Goal: Transaction & Acquisition: Book appointment/travel/reservation

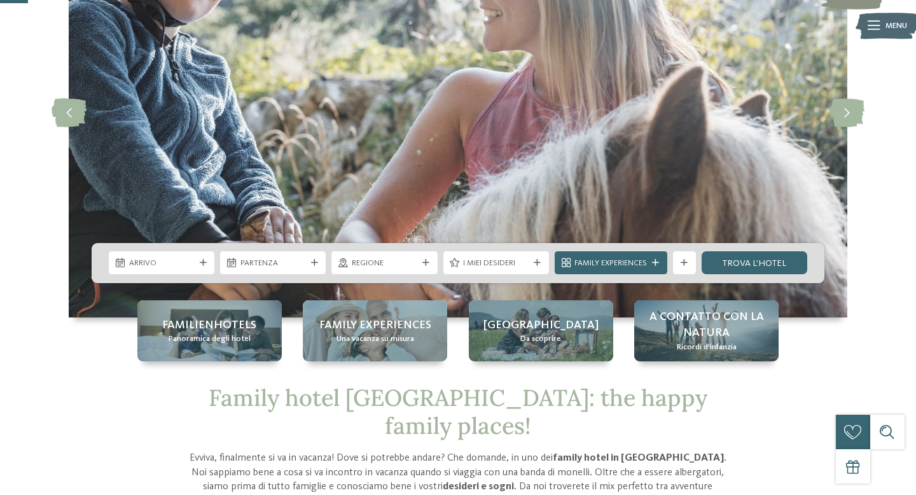
scroll to position [152, 0]
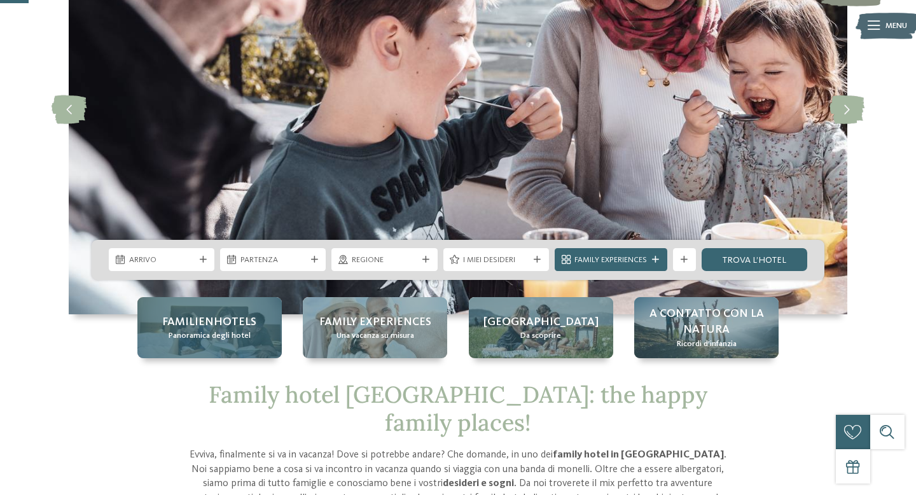
click at [200, 328] on span "Familienhotels" at bounding box center [209, 322] width 94 height 16
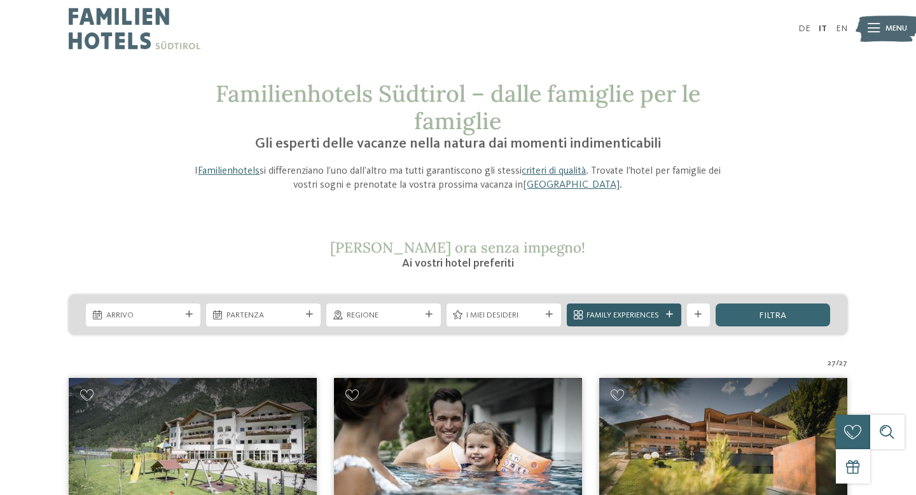
click at [609, 316] on span "Family Experiences" at bounding box center [623, 315] width 74 height 11
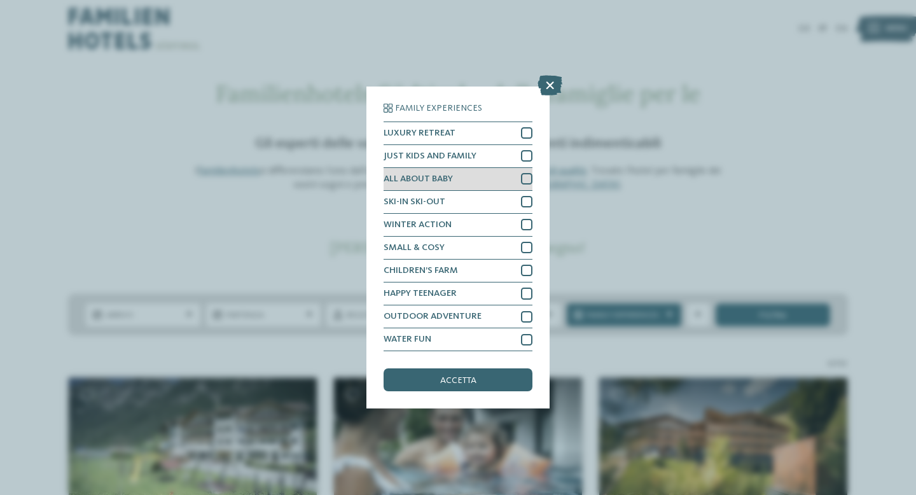
click at [500, 178] on div "ALL ABOUT BABY" at bounding box center [458, 179] width 149 height 23
click at [486, 383] on div "accetta" at bounding box center [458, 379] width 149 height 23
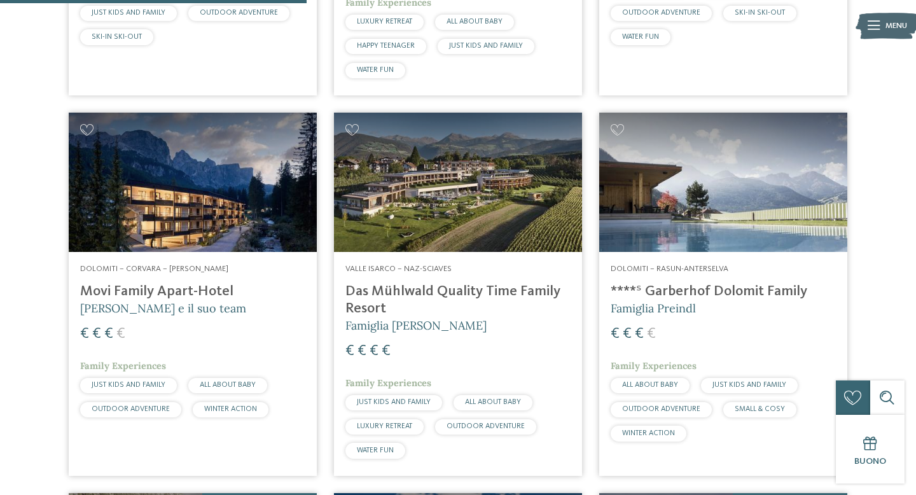
scroll to position [682, 0]
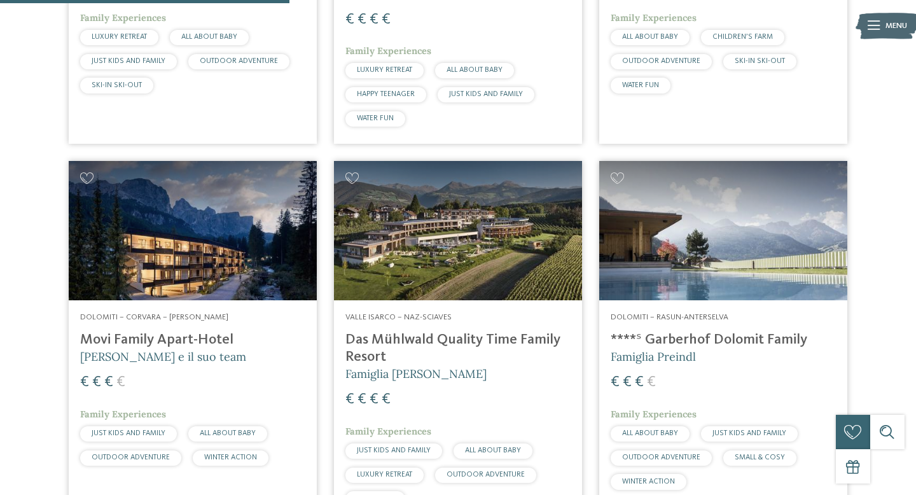
click at [138, 343] on h4 "Movi Family Apart-Hotel" at bounding box center [192, 339] width 225 height 17
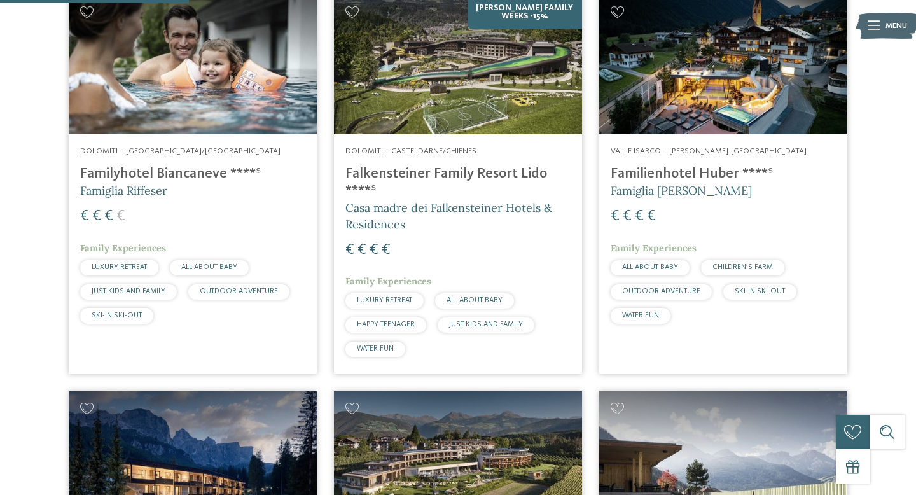
scroll to position [446, 0]
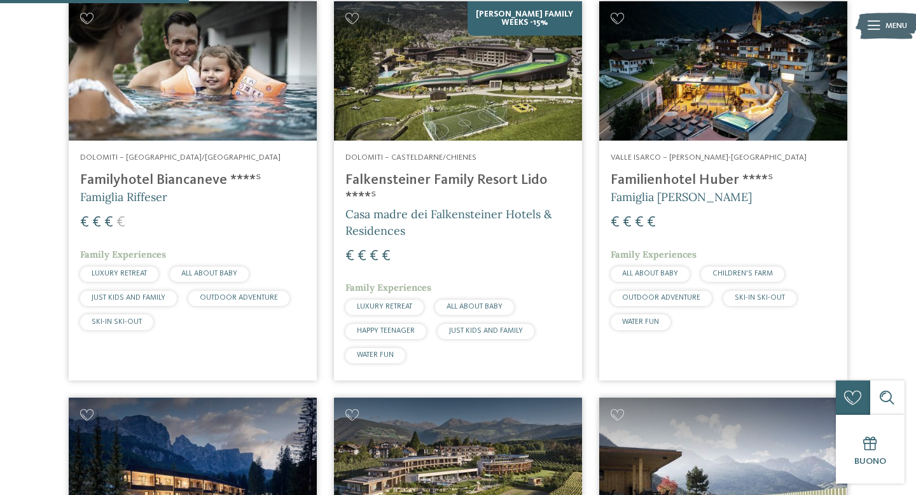
click at [123, 192] on span "Famiglia Riffeser" at bounding box center [123, 197] width 87 height 15
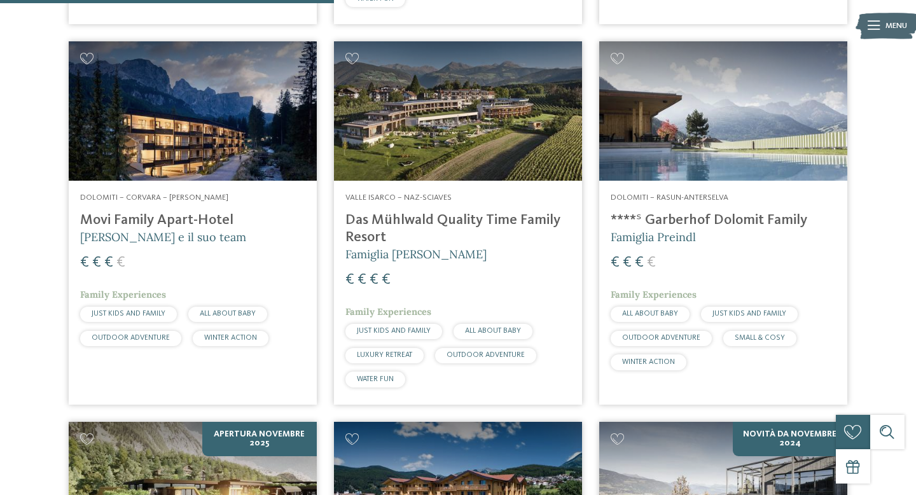
scroll to position [804, 0]
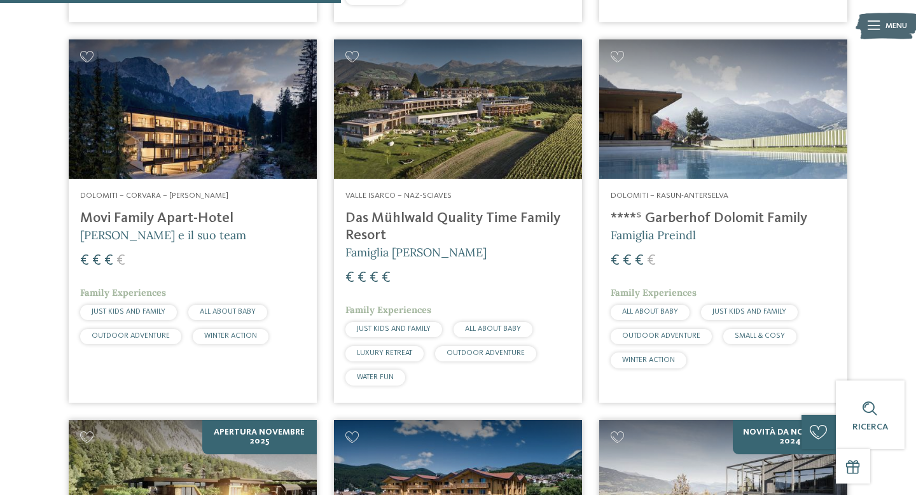
click at [370, 218] on h4 "Das Mühlwald Quality Time Family Resort" at bounding box center [457, 227] width 225 height 34
click at [362, 260] on span "Famiglia Tauber" at bounding box center [415, 252] width 141 height 15
click at [366, 282] on div "€ € € €" at bounding box center [457, 278] width 225 height 21
click at [384, 228] on h4 "Das Mühlwald Quality Time Family Resort" at bounding box center [457, 227] width 225 height 34
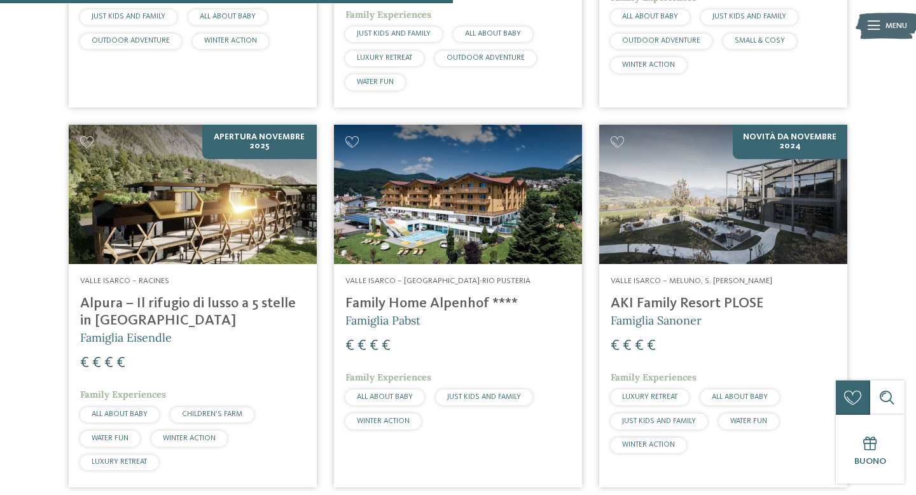
scroll to position [1107, 0]
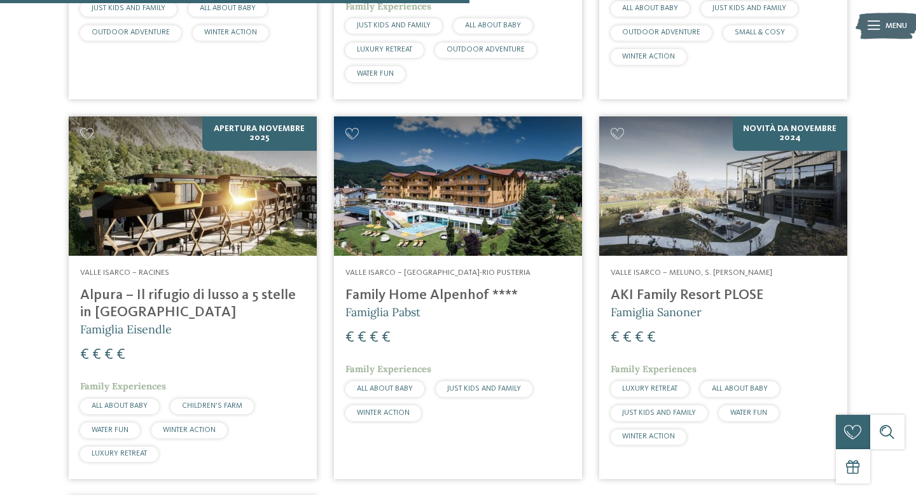
click at [207, 314] on h4 "Alpura – Il rifugio di lusso a 5 stelle in [GEOGRAPHIC_DATA]" at bounding box center [192, 304] width 225 height 34
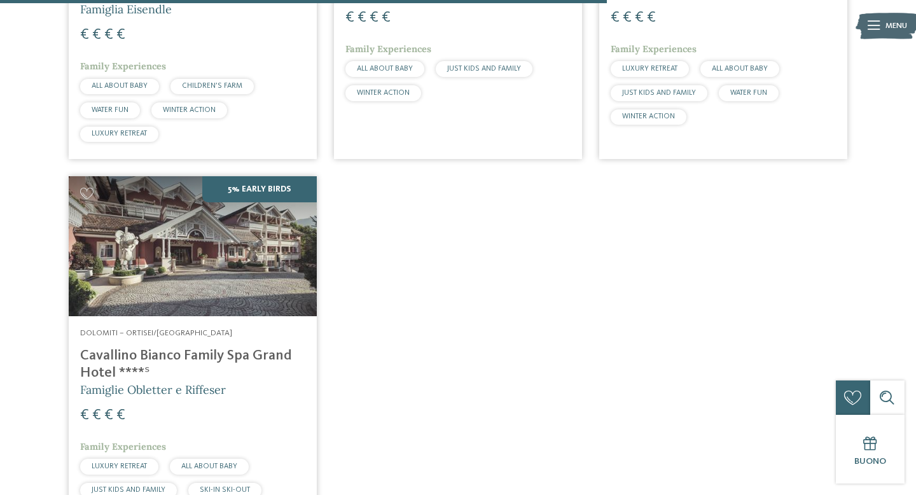
scroll to position [1490, 0]
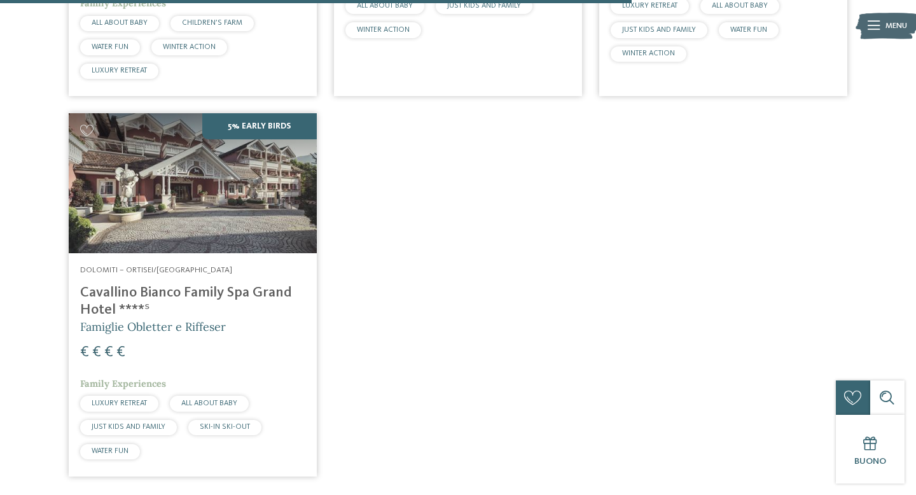
click at [173, 295] on h4 "Cavallino Bianco Family Spa Grand Hotel ****ˢ" at bounding box center [192, 301] width 225 height 34
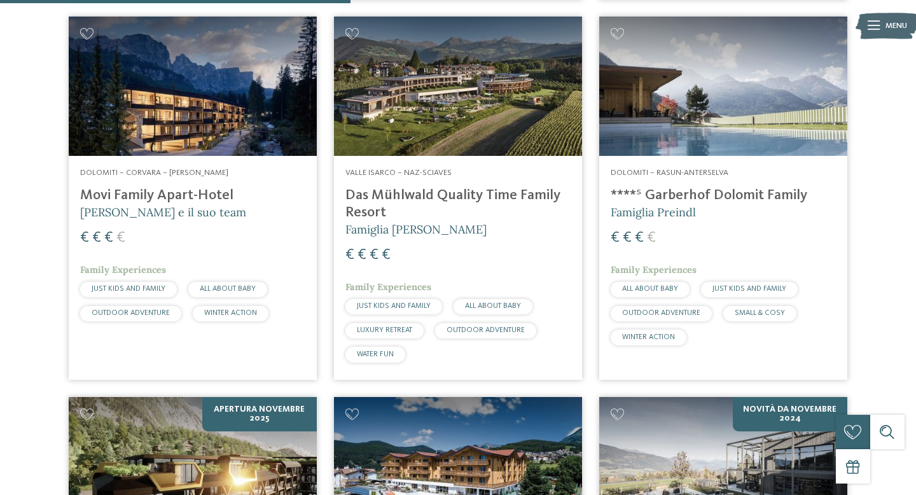
scroll to position [830, 0]
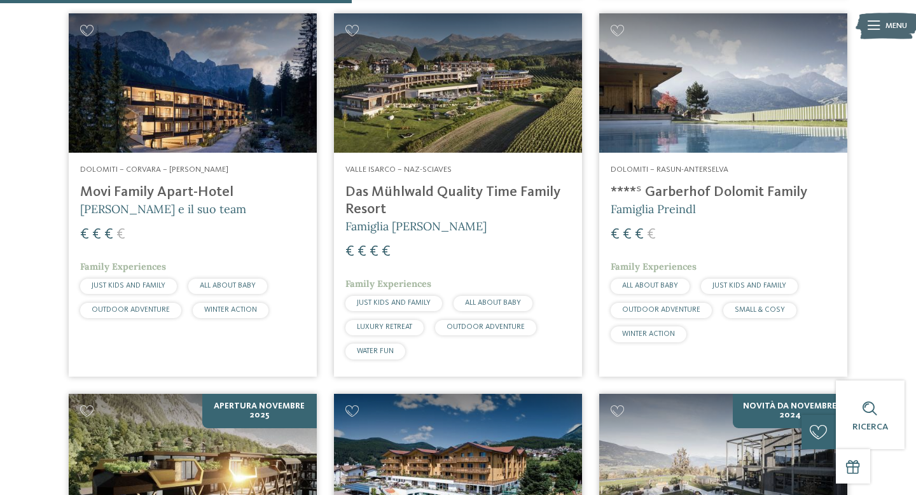
click at [682, 198] on h4 "****ˢ Garberhof Dolomit Family" at bounding box center [723, 192] width 225 height 17
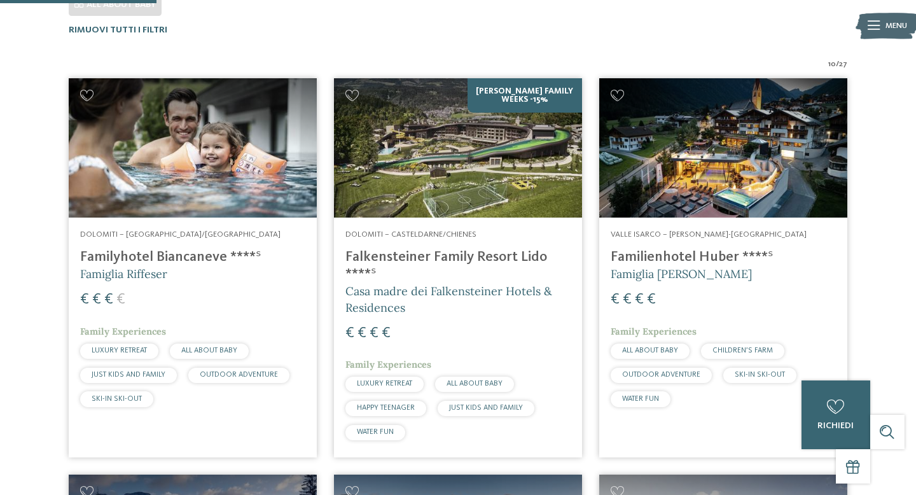
scroll to position [366, 0]
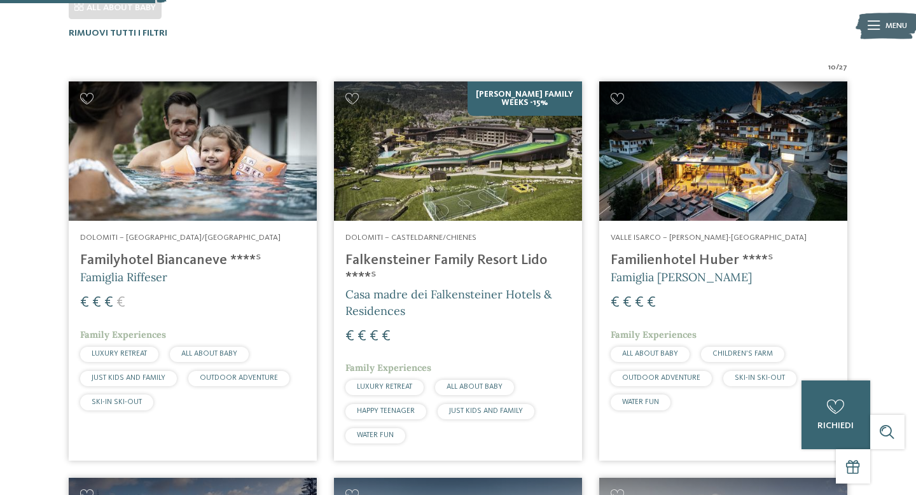
click at [408, 259] on h4 "Falkensteiner Family Resort Lido ****ˢ" at bounding box center [457, 269] width 225 height 34
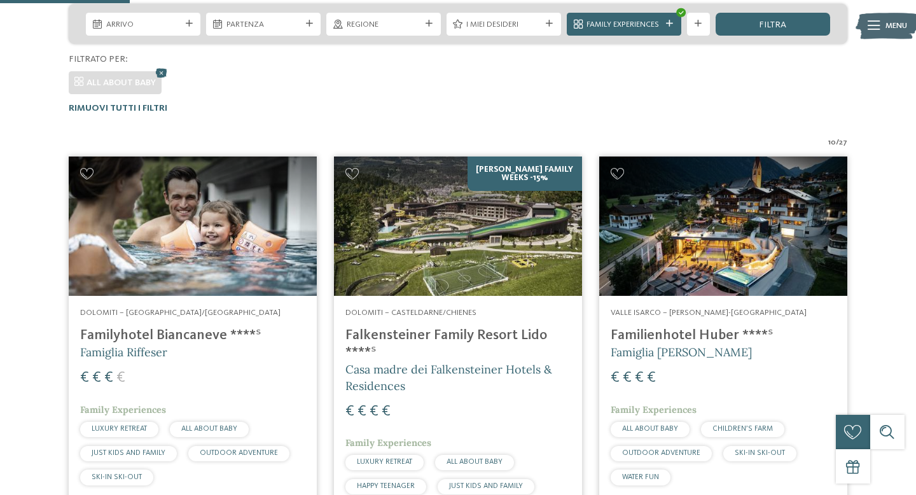
scroll to position [270, 0]
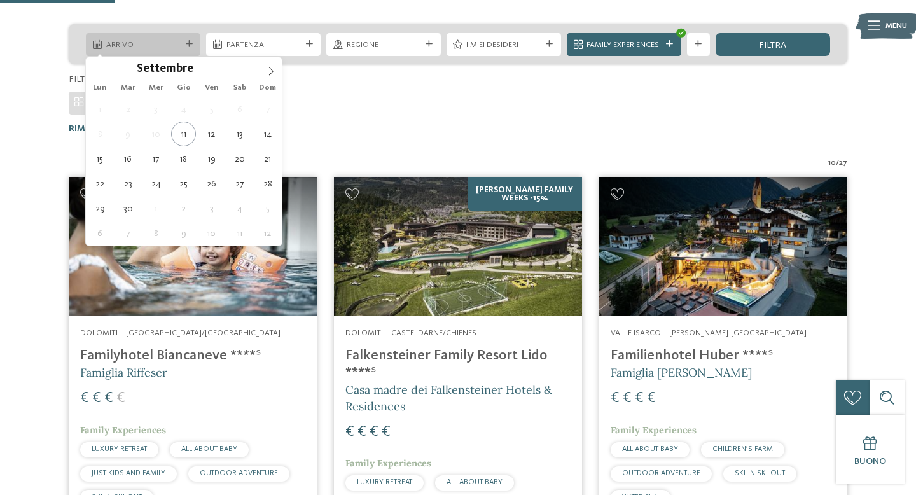
click at [112, 52] on div "Arrivo" at bounding box center [143, 44] width 114 height 23
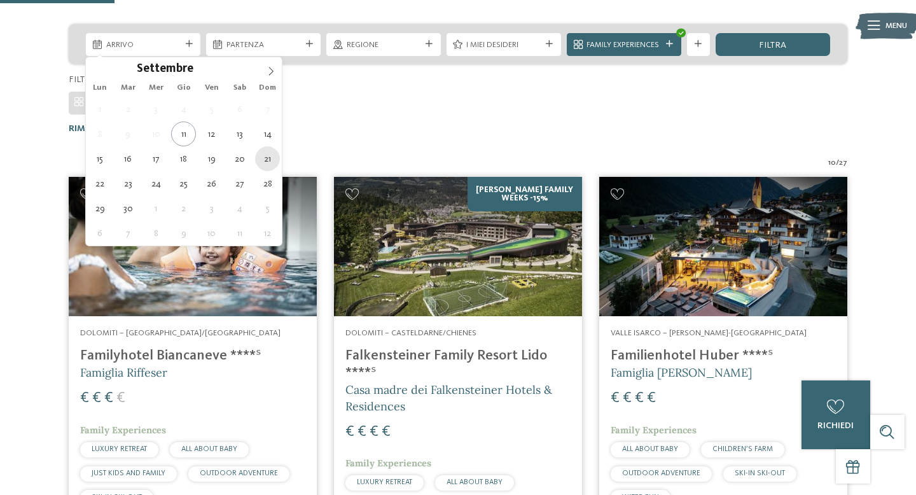
type div "21.09.2025"
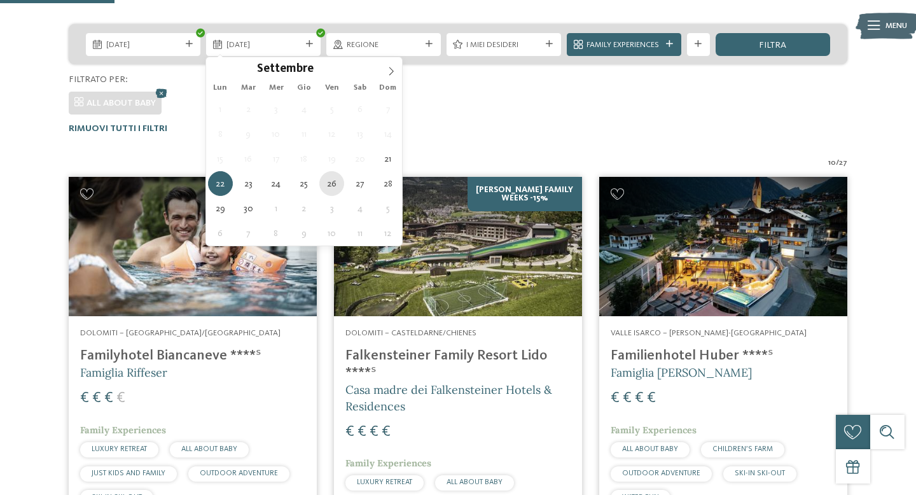
type div "26.09.2025"
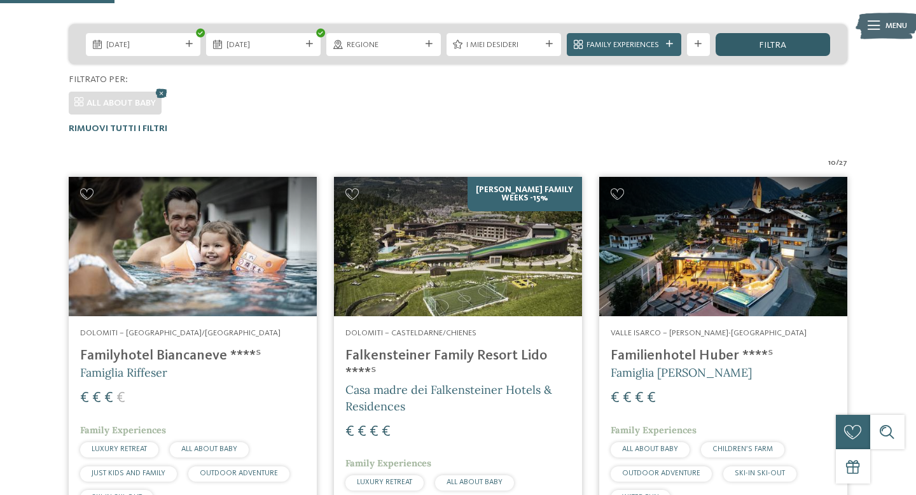
click at [749, 41] on div "filtra" at bounding box center [773, 44] width 114 height 23
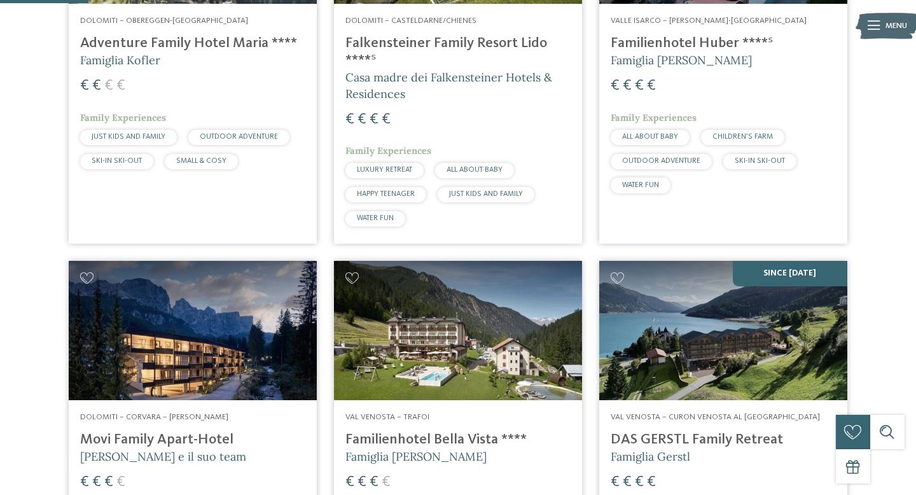
scroll to position [0, 0]
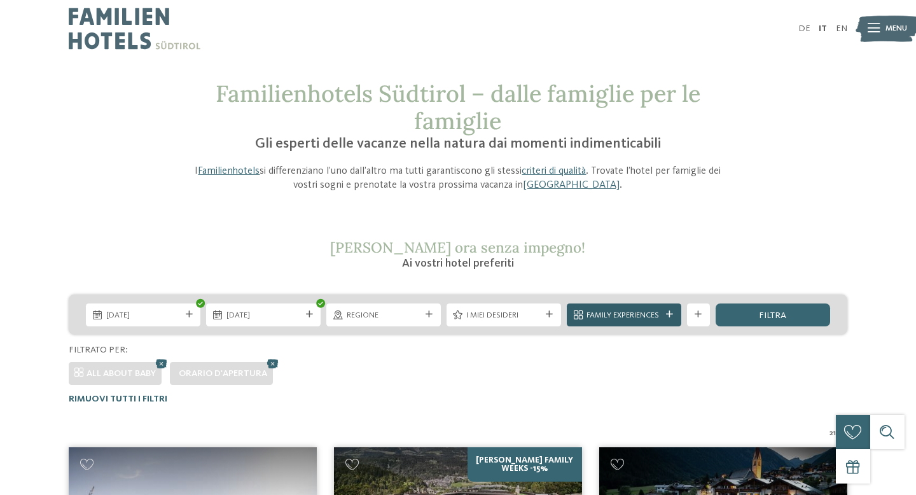
click at [616, 313] on span "Family Experiences" at bounding box center [623, 315] width 74 height 11
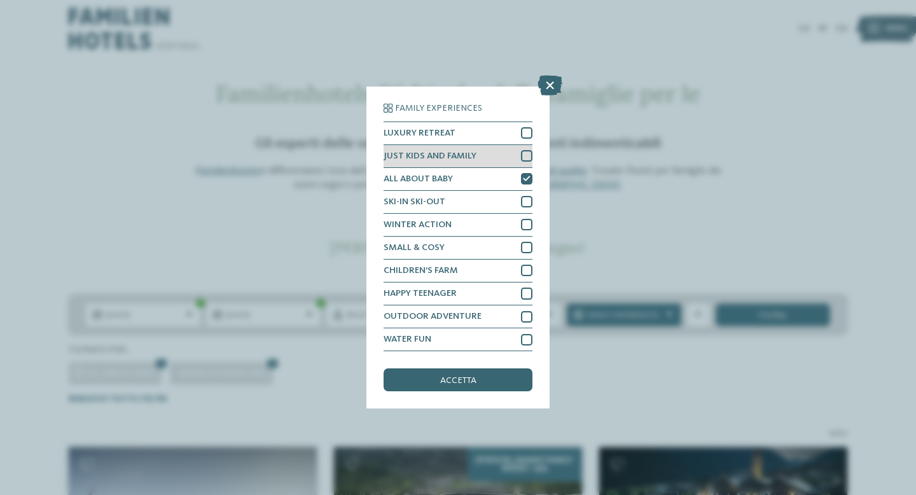
click at [480, 153] on div "JUST KIDS AND FAMILY" at bounding box center [458, 156] width 149 height 23
click at [478, 374] on div "accetta" at bounding box center [458, 379] width 149 height 23
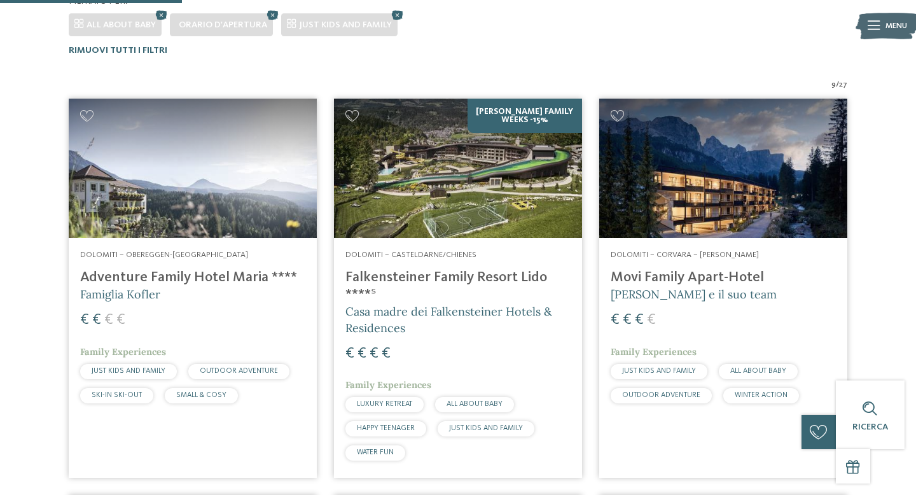
scroll to position [347, 0]
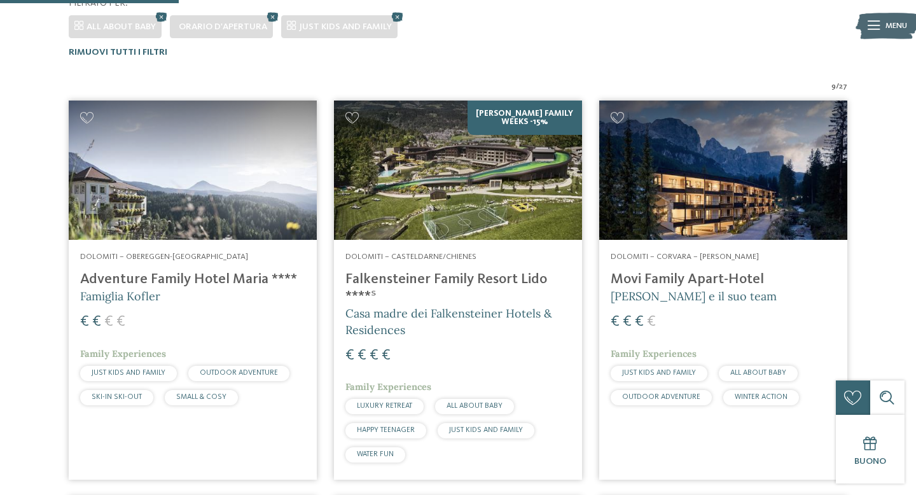
click at [115, 288] on h5 "Famiglia Kofler" at bounding box center [192, 296] width 225 height 16
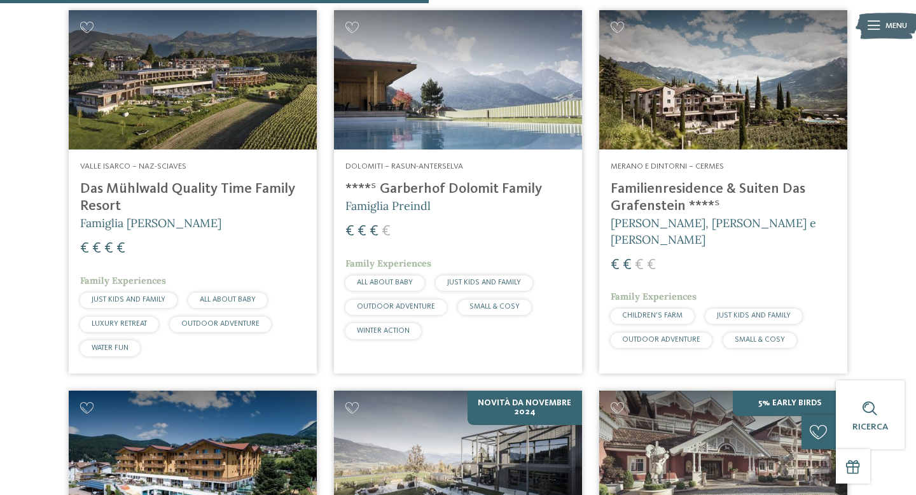
scroll to position [831, 0]
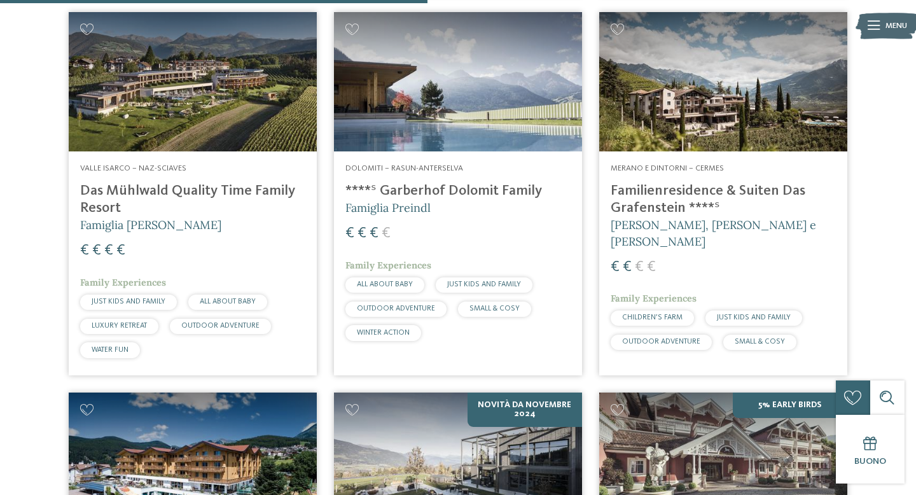
click at [619, 212] on h4 "Familienresidence & Suiten Das Grafenstein ****ˢ" at bounding box center [723, 200] width 225 height 34
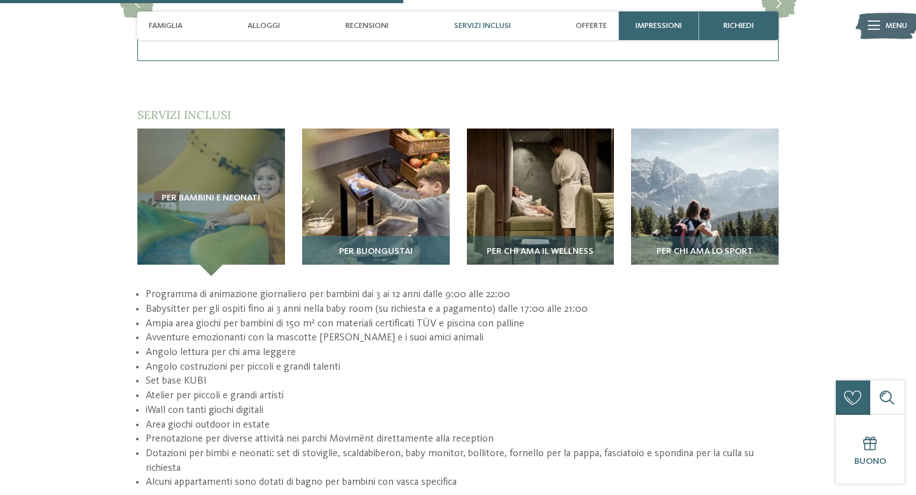
scroll to position [1815, 0]
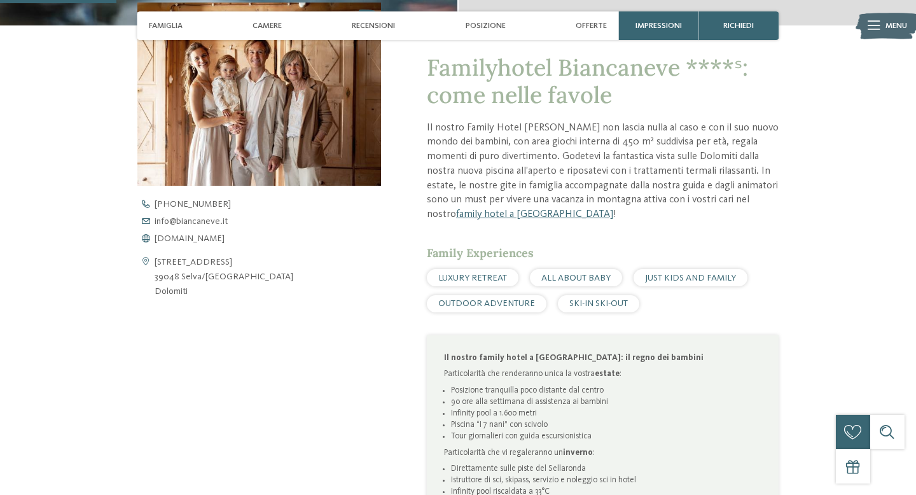
scroll to position [409, 0]
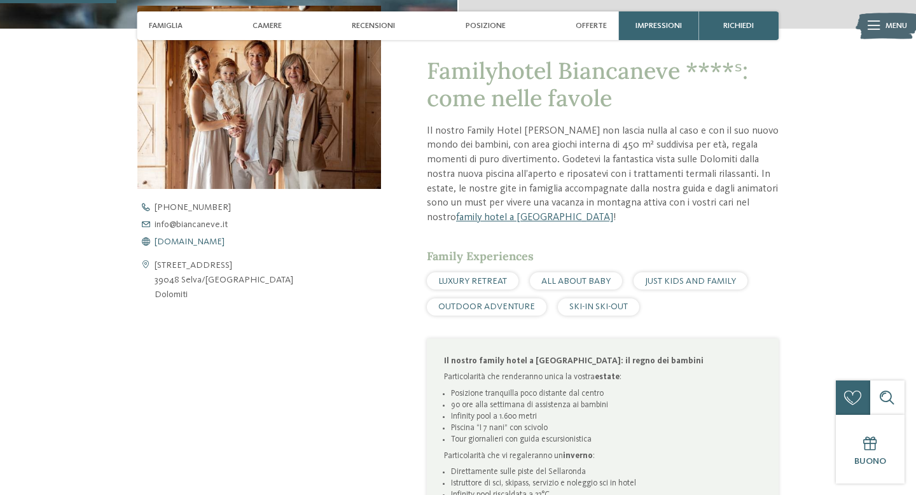
click at [215, 245] on span "www.biancaneve.it" at bounding box center [190, 241] width 70 height 9
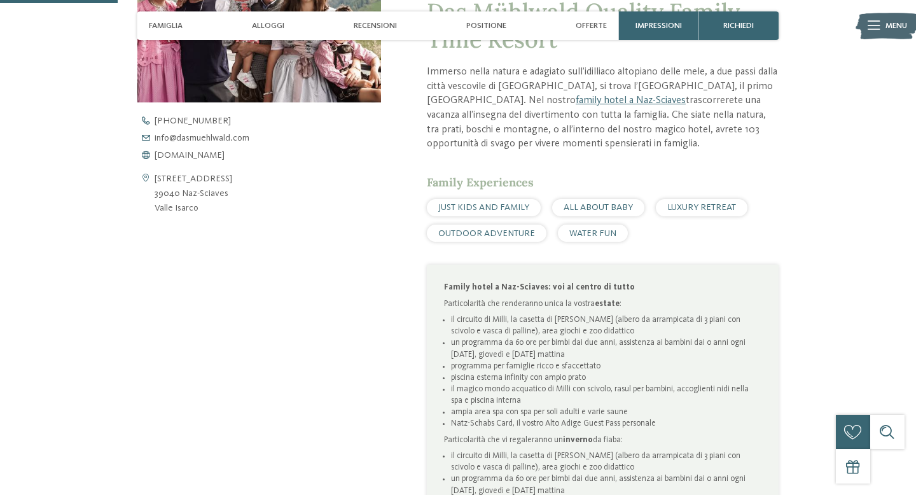
scroll to position [520, 0]
click at [225, 156] on span "www.dasmuehlwald.com" at bounding box center [190, 154] width 70 height 9
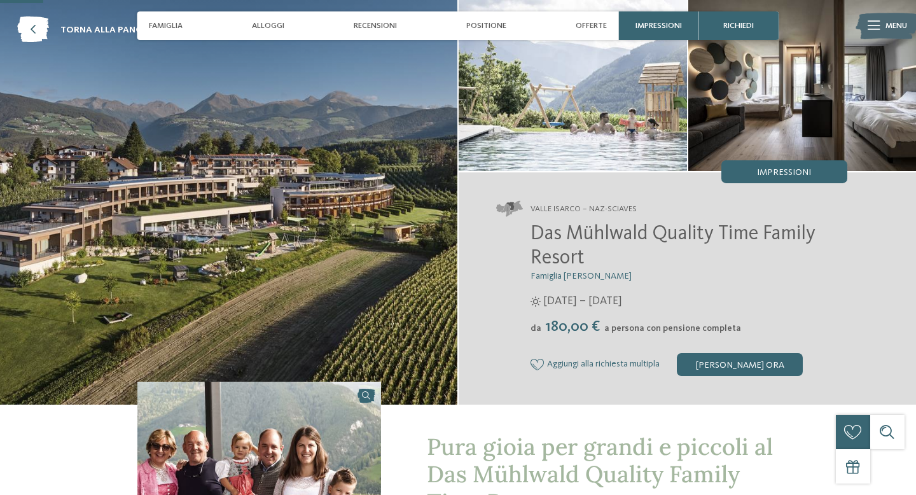
scroll to position [0, 0]
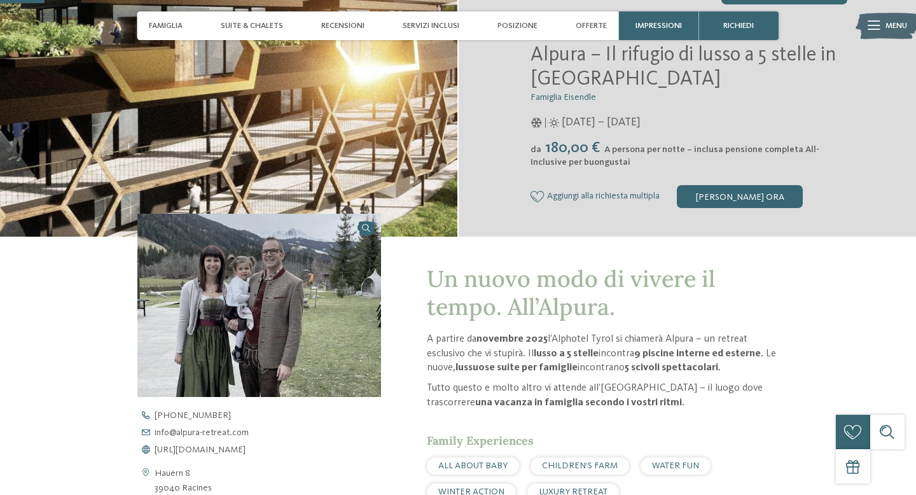
scroll to position [251, 0]
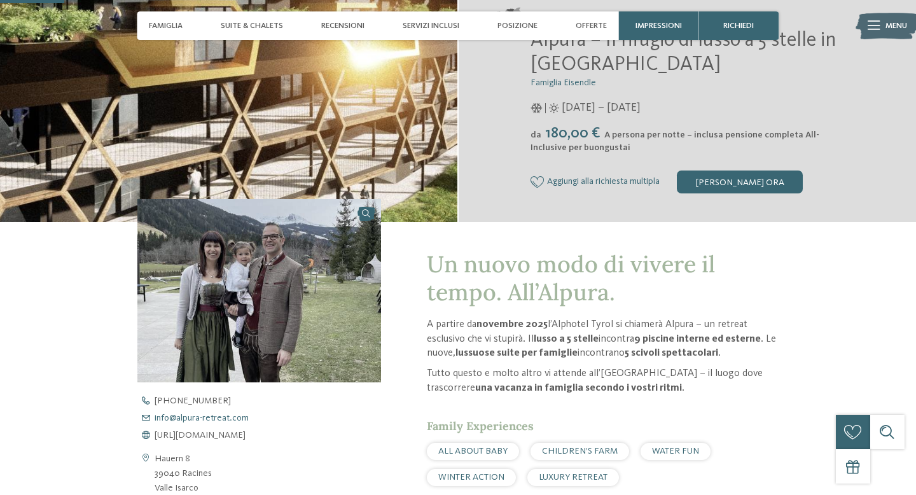
click at [235, 417] on span "info@ no-spam. alpura-retreat. no-spam. com" at bounding box center [202, 417] width 94 height 9
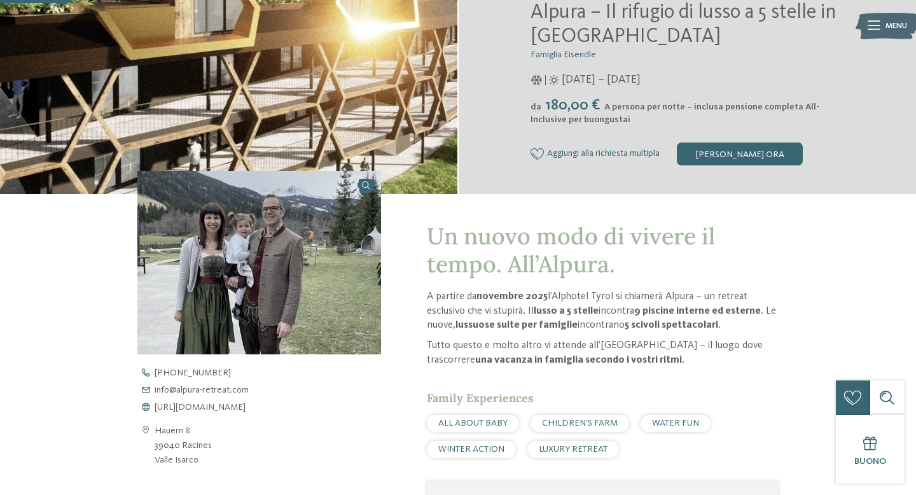
scroll to position [280, 0]
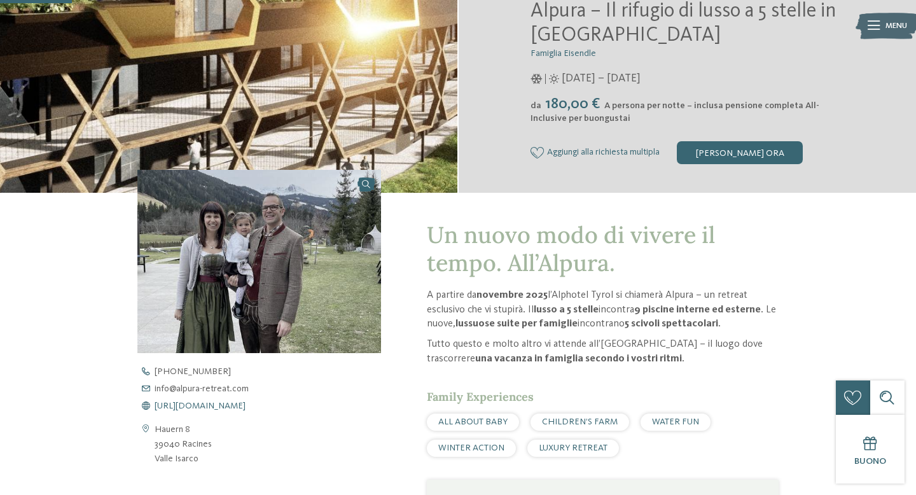
click at [216, 408] on span "https://www.alpura-retreat.com/it" at bounding box center [200, 405] width 91 height 9
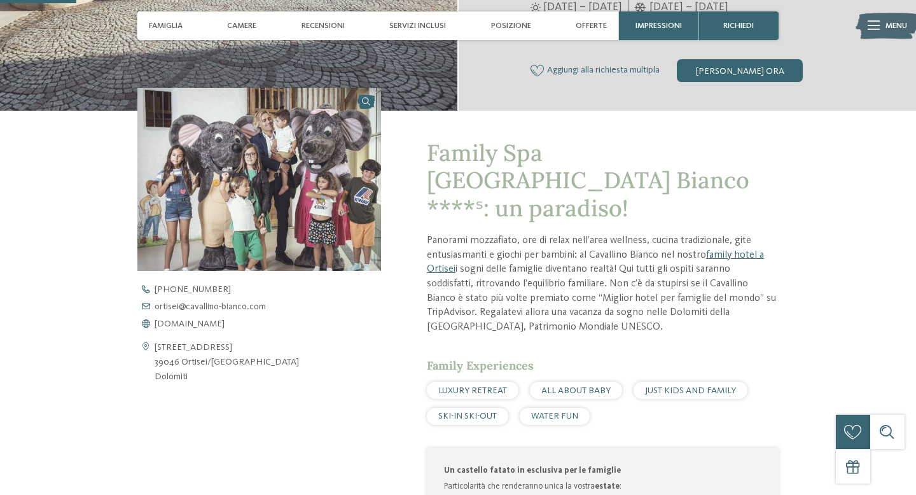
scroll to position [357, 0]
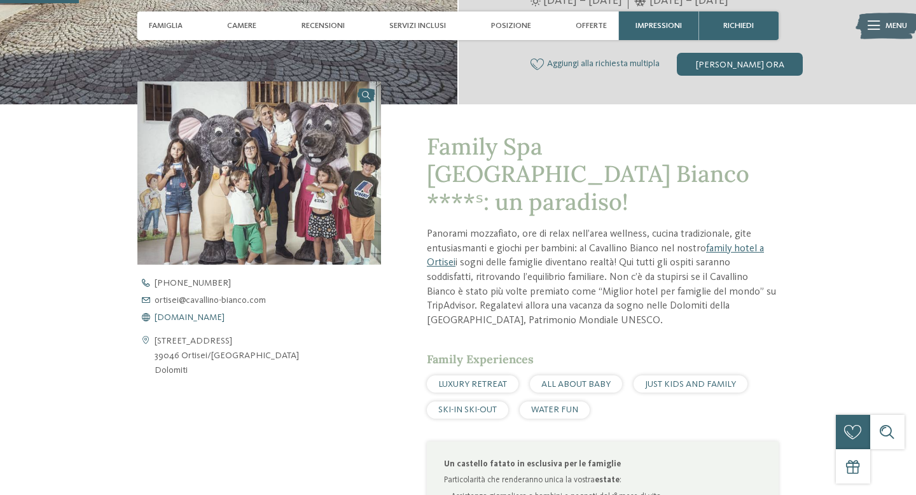
click at [225, 317] on span "[DOMAIN_NAME]" at bounding box center [190, 317] width 70 height 9
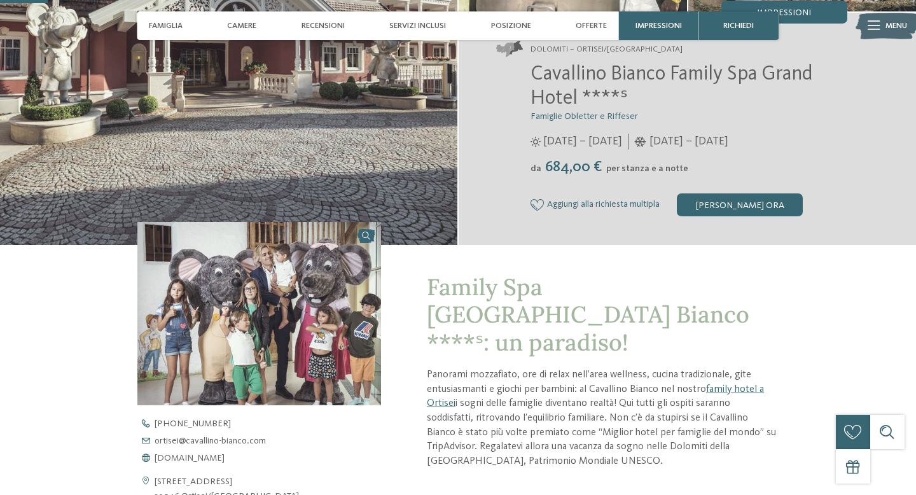
scroll to position [0, 0]
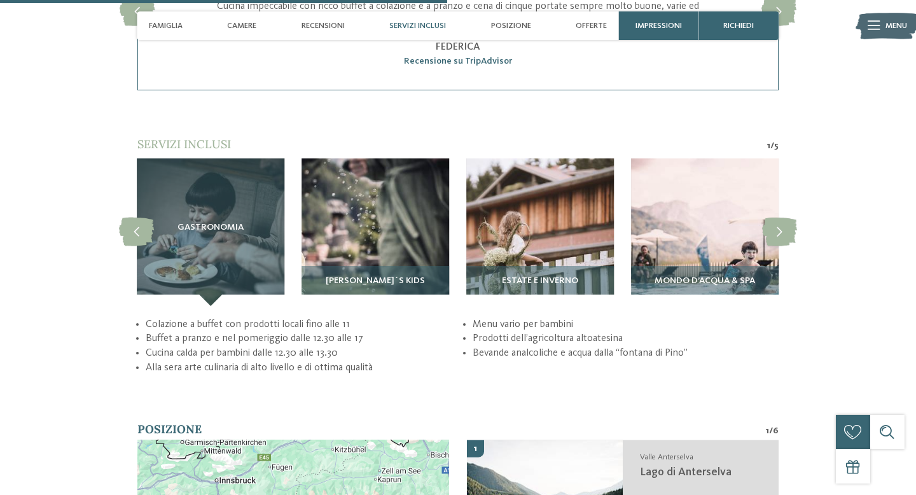
scroll to position [2178, 0]
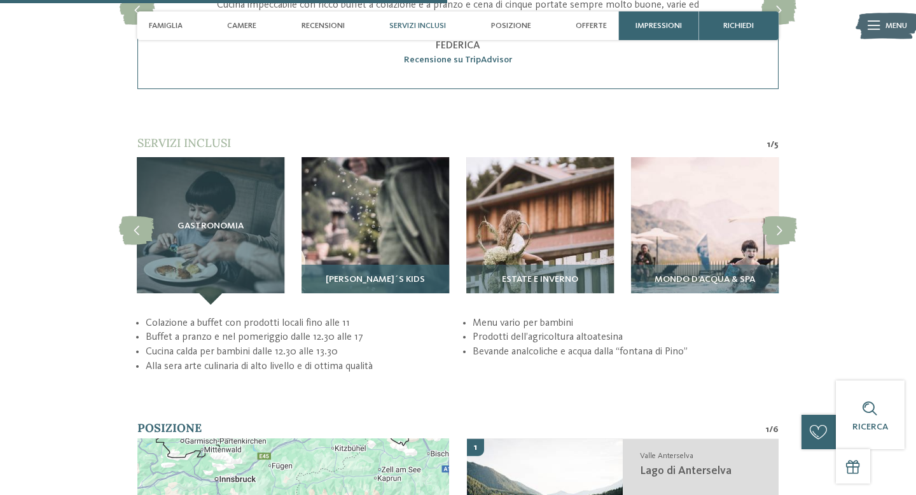
click at [370, 237] on img at bounding box center [375, 231] width 148 height 148
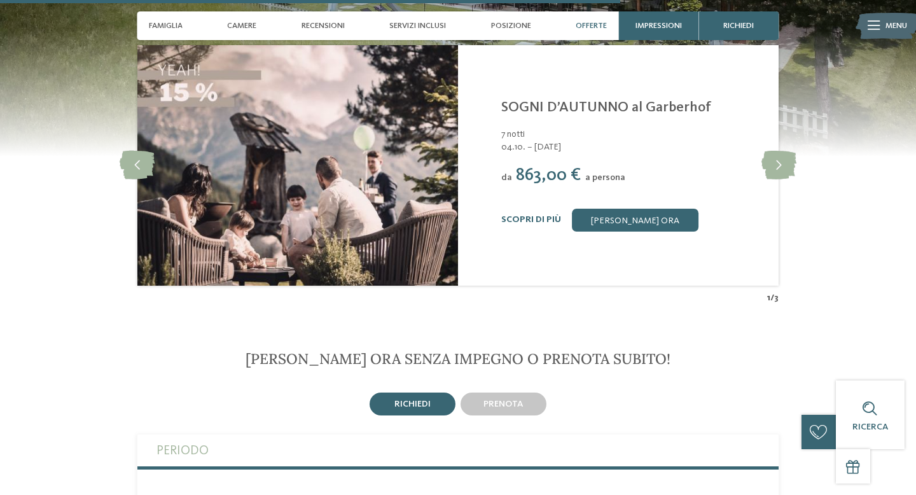
scroll to position [3081, 0]
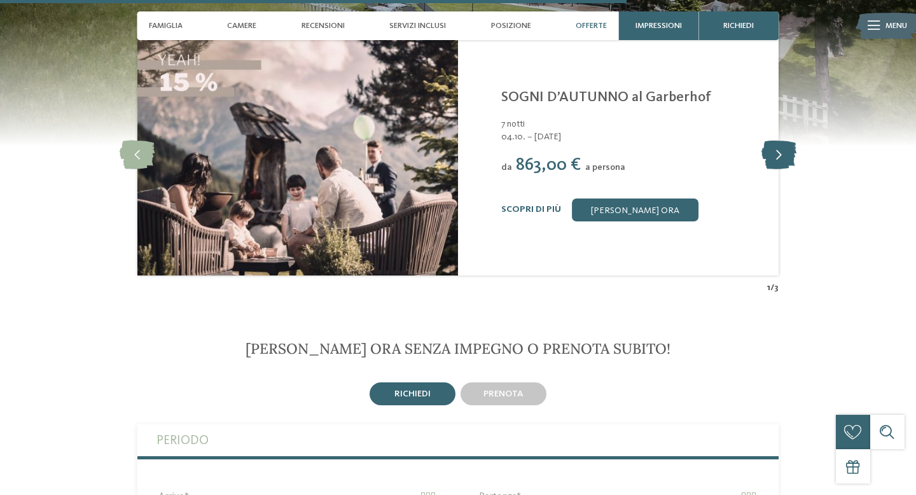
click at [775, 152] on icon at bounding box center [778, 155] width 35 height 29
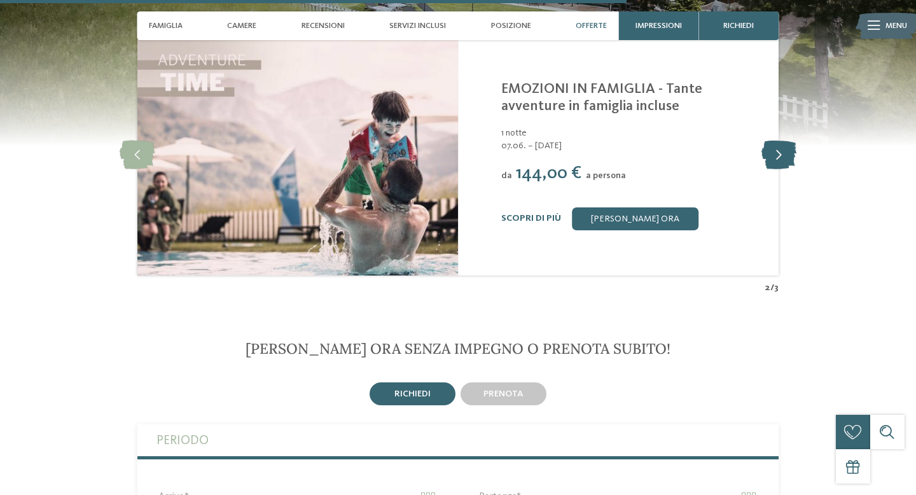
click at [775, 152] on icon at bounding box center [778, 155] width 35 height 29
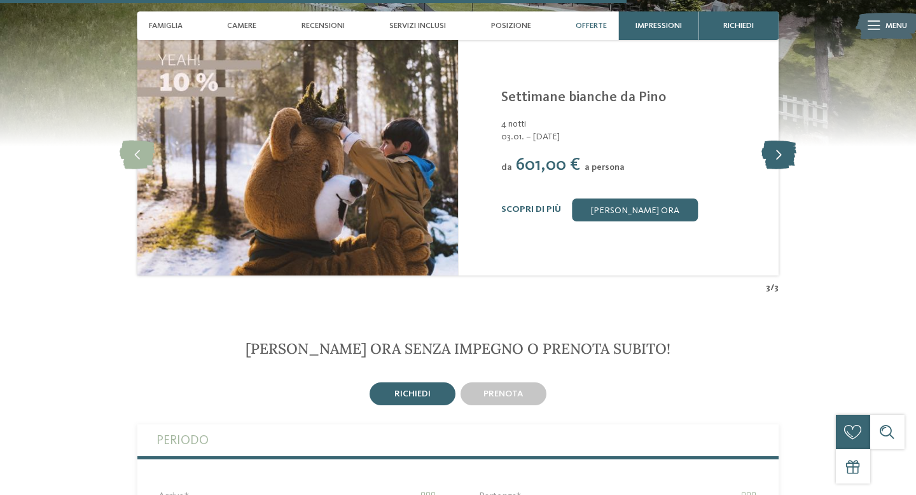
click at [781, 144] on icon at bounding box center [778, 155] width 35 height 29
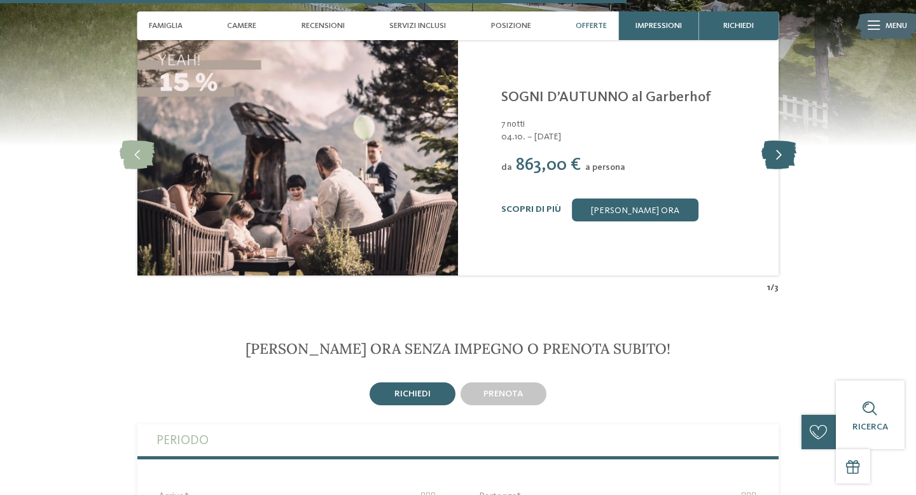
click at [781, 144] on icon at bounding box center [778, 155] width 35 height 29
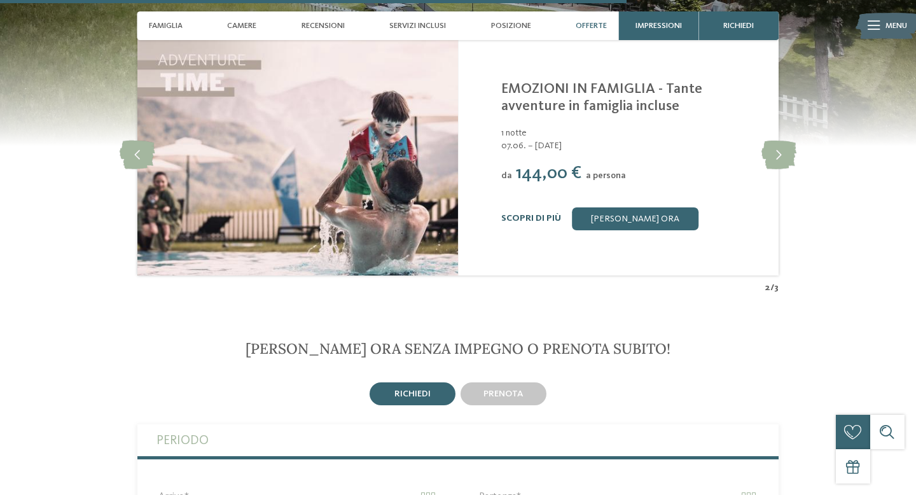
click at [529, 214] on link "Scopri di più" at bounding box center [531, 218] width 60 height 9
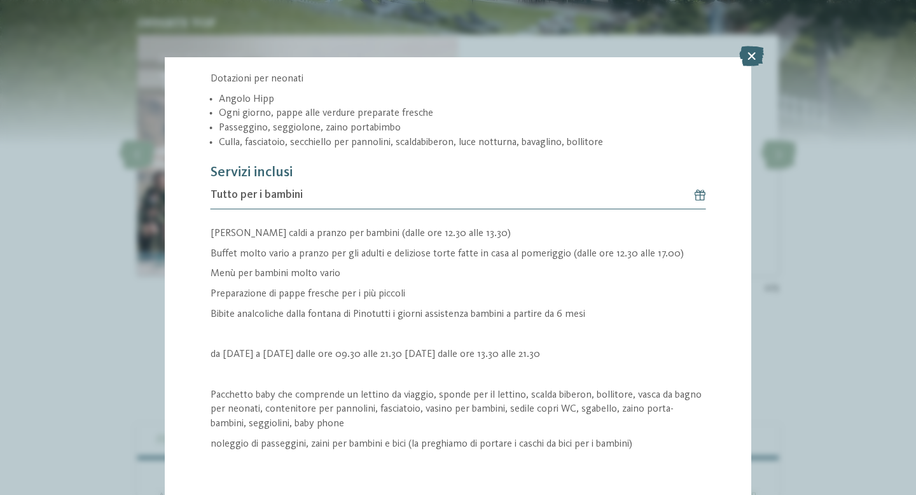
scroll to position [733, 0]
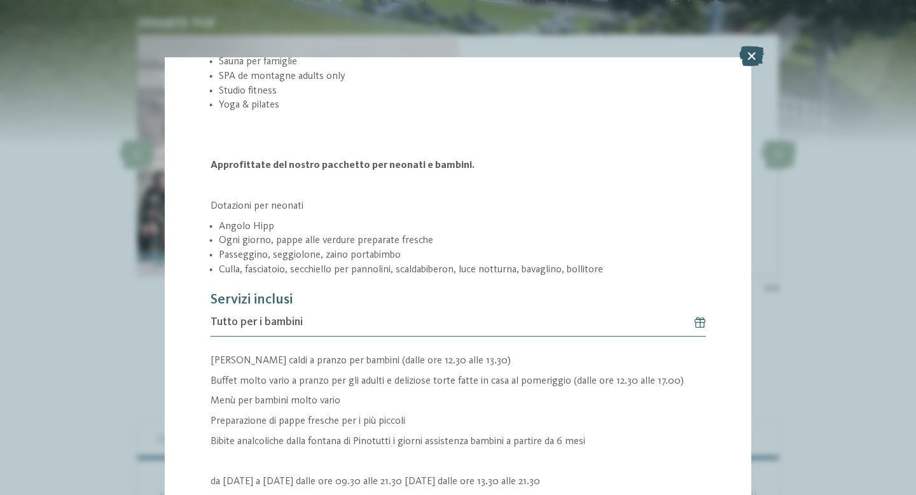
click at [756, 53] on icon at bounding box center [751, 56] width 25 height 20
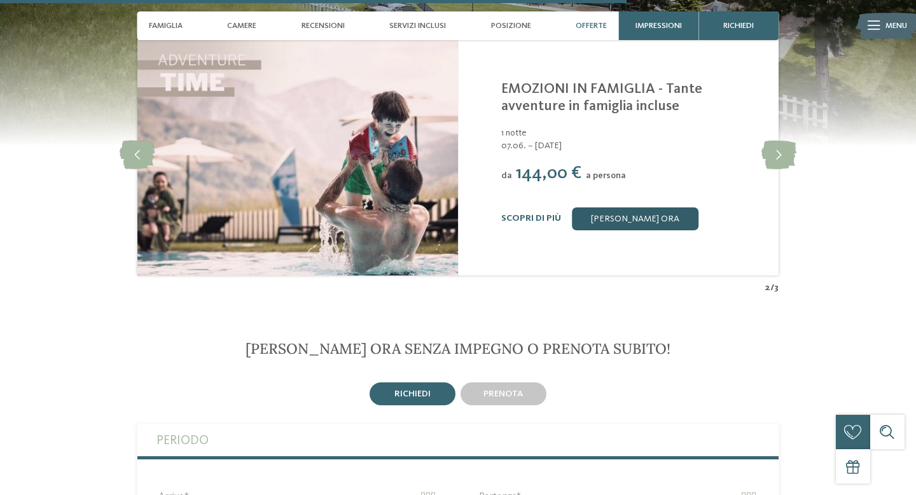
click at [635, 210] on link "[PERSON_NAME] ora" at bounding box center [635, 218] width 126 height 23
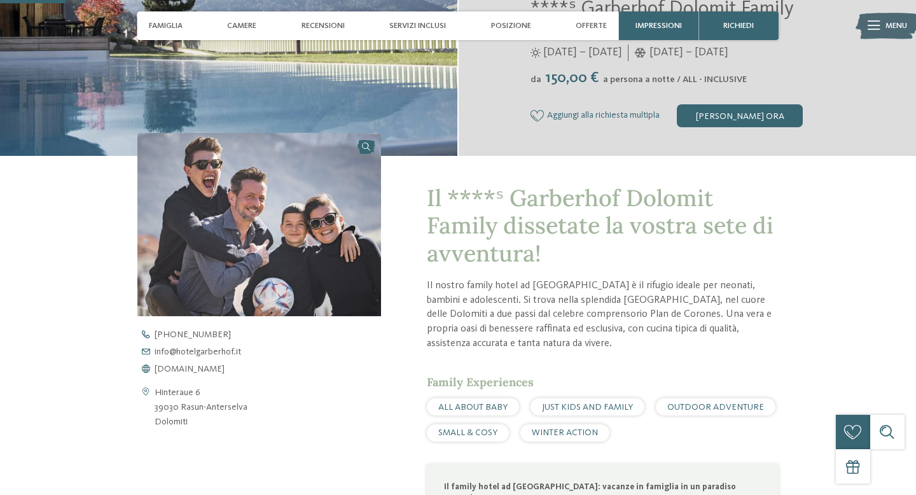
scroll to position [238, 0]
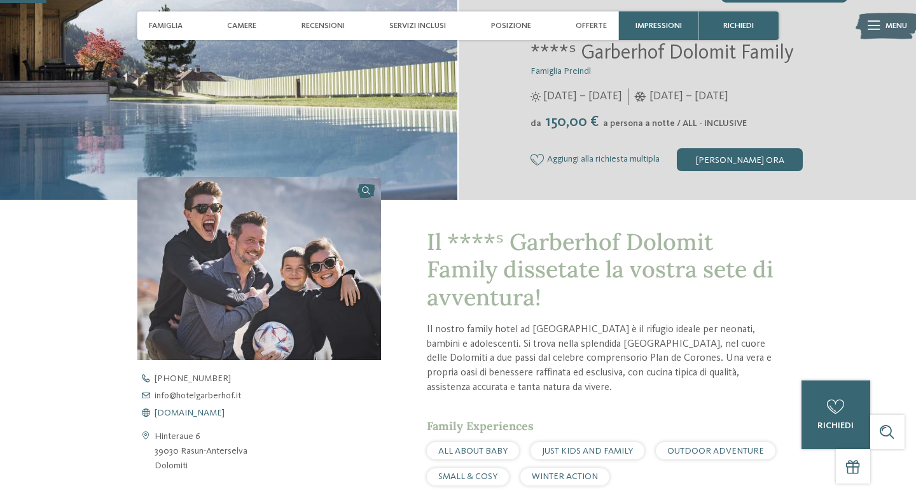
click at [220, 413] on span "www.hotelgarberhof.it" at bounding box center [190, 412] width 70 height 9
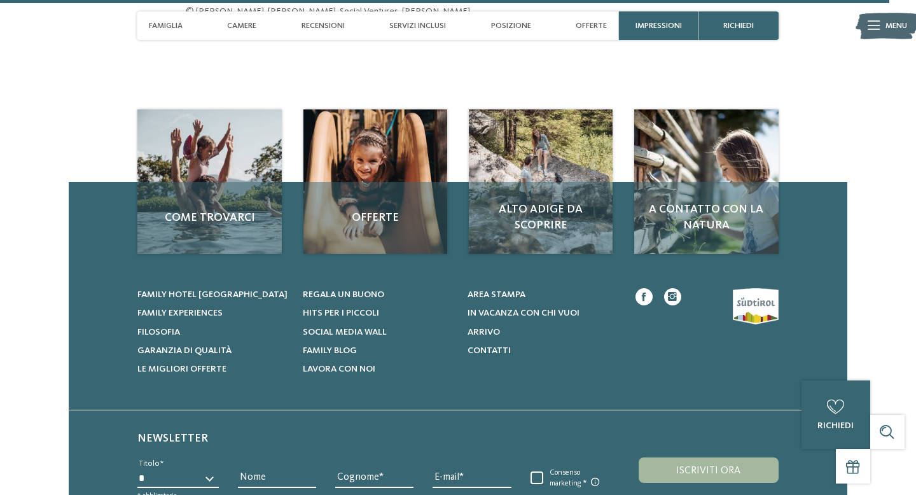
scroll to position [4536, 0]
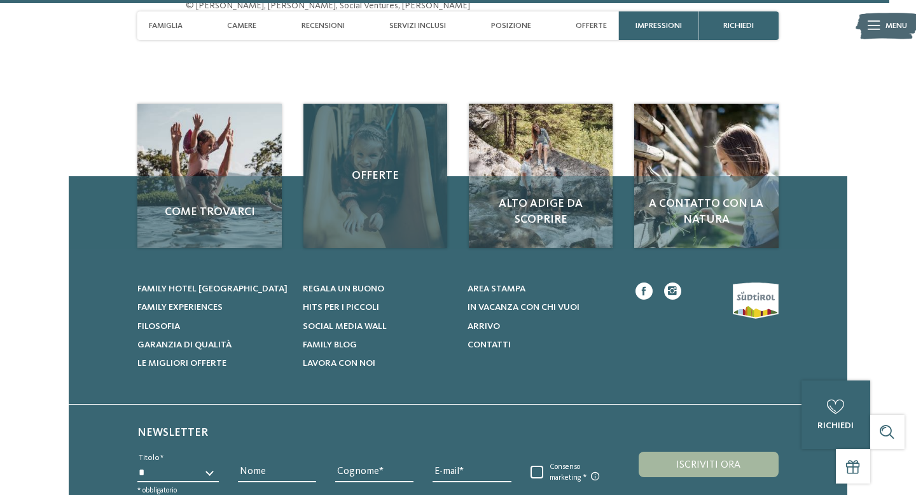
click at [361, 212] on div "Offerte" at bounding box center [375, 176] width 144 height 144
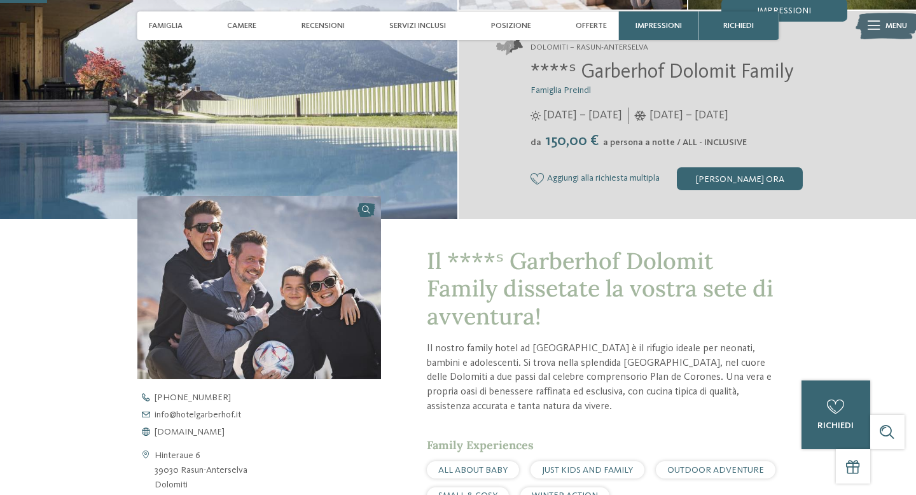
scroll to position [0, 0]
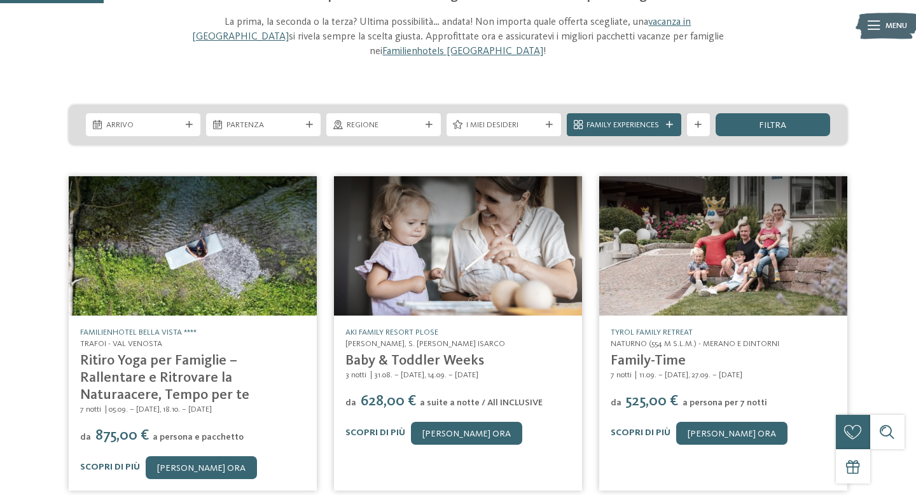
scroll to position [125, 0]
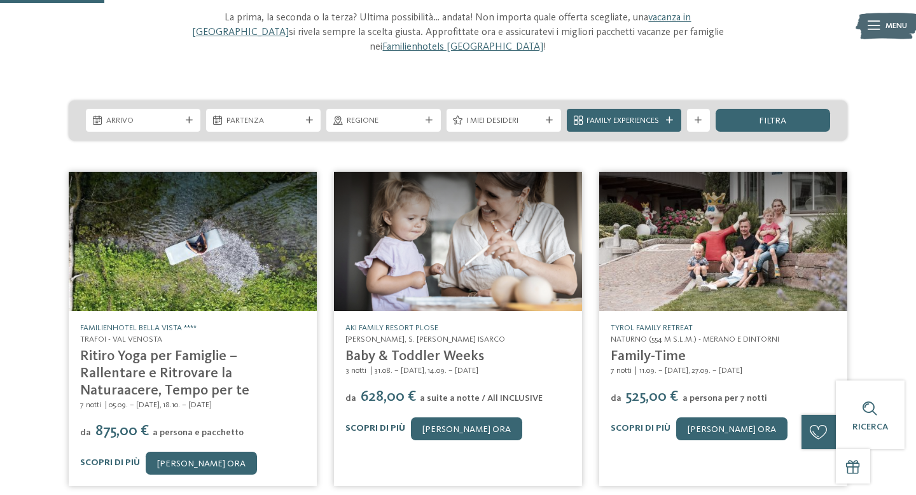
click at [370, 424] on link "Scopri di più" at bounding box center [375, 428] width 60 height 9
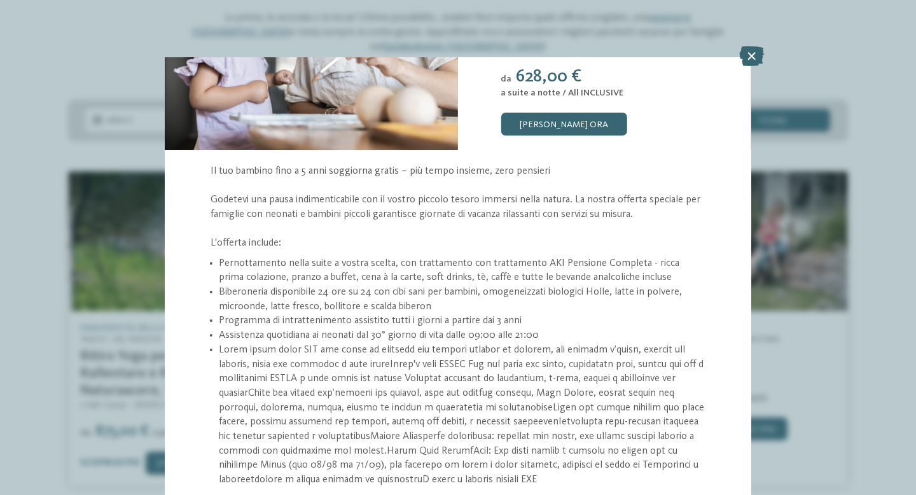
scroll to position [128, 0]
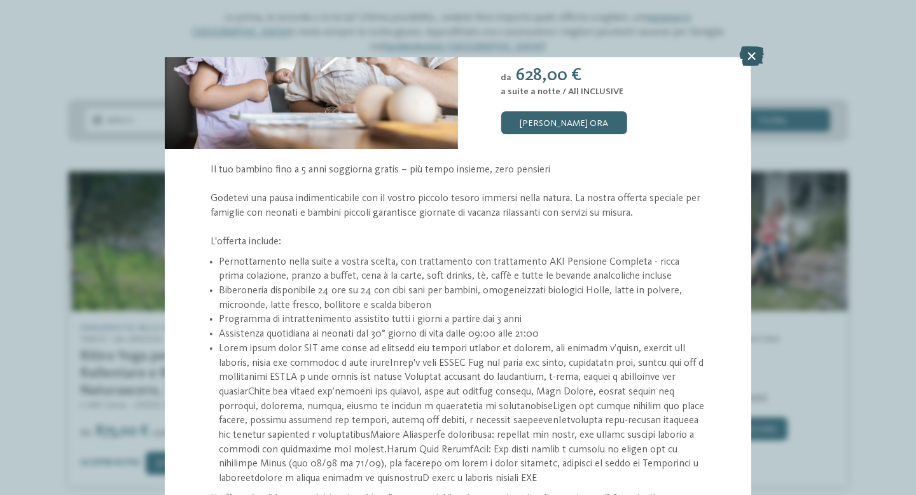
click at [752, 57] on icon at bounding box center [751, 56] width 25 height 20
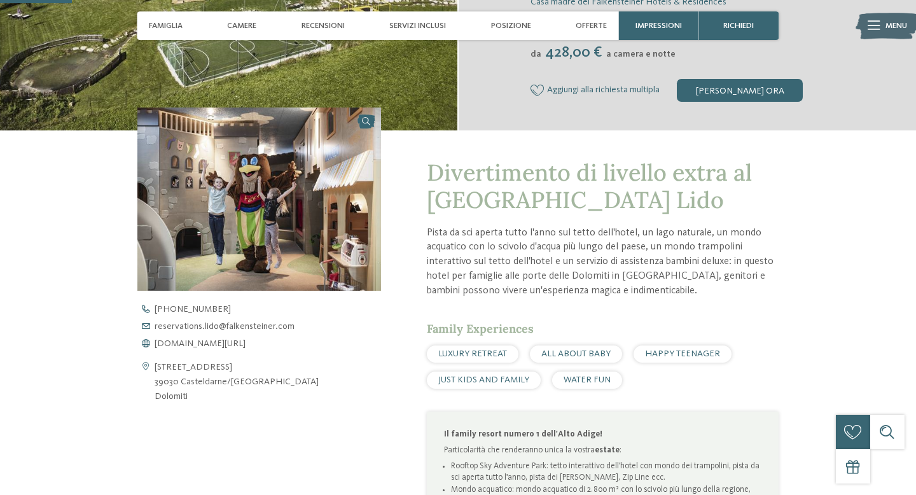
scroll to position [315, 0]
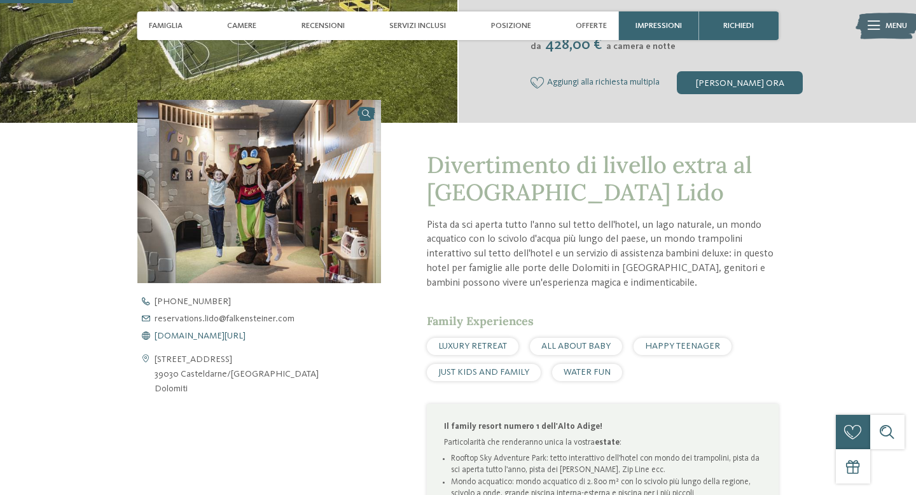
click at [228, 332] on span "www.falkensteiner.com/it/family-resort-lido" at bounding box center [200, 335] width 91 height 9
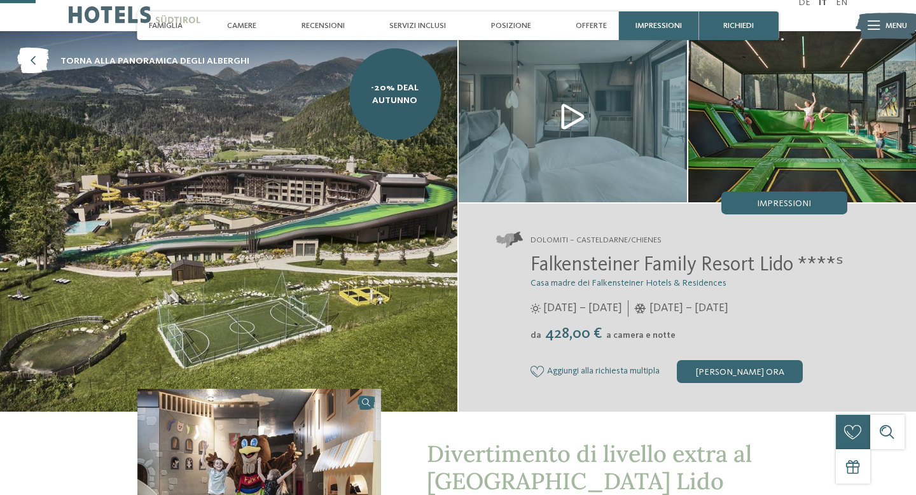
scroll to position [0, 0]
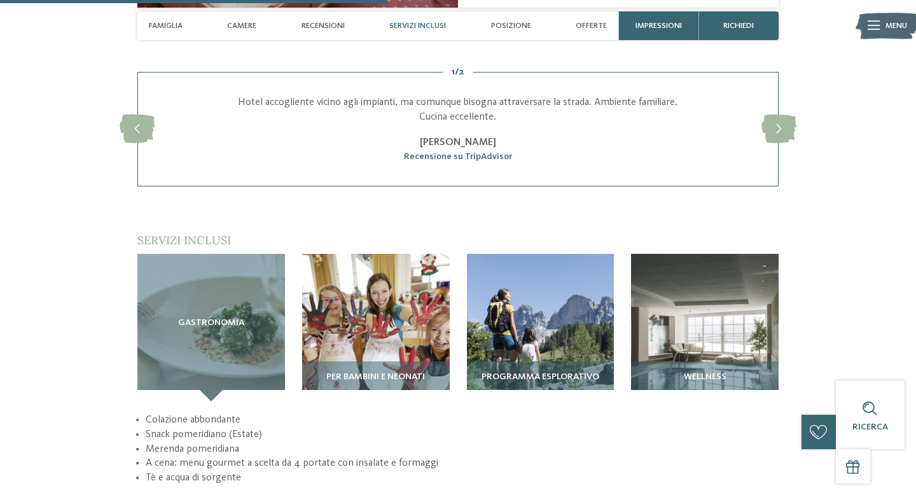
scroll to position [1493, 0]
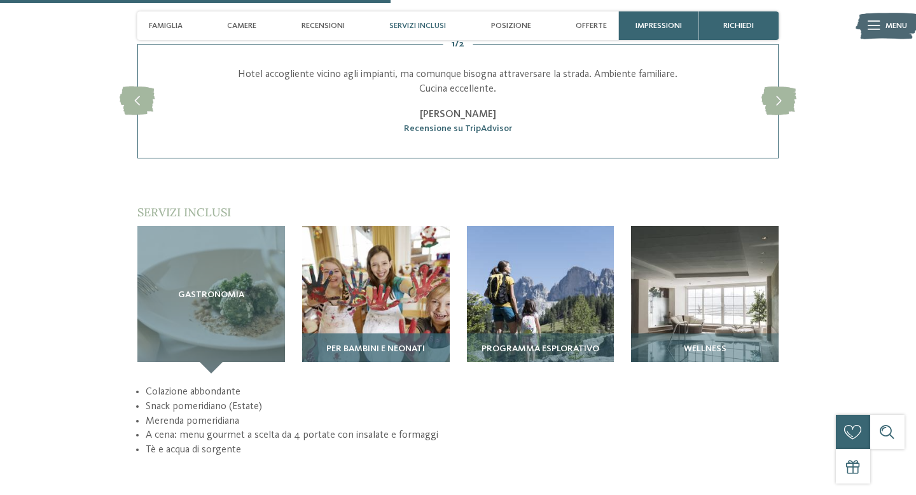
click at [396, 289] on img at bounding box center [376, 300] width 148 height 148
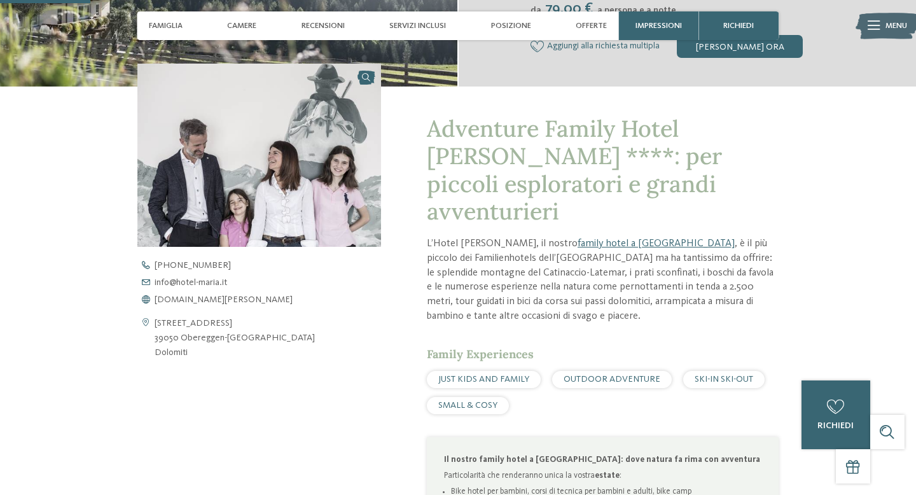
scroll to position [342, 0]
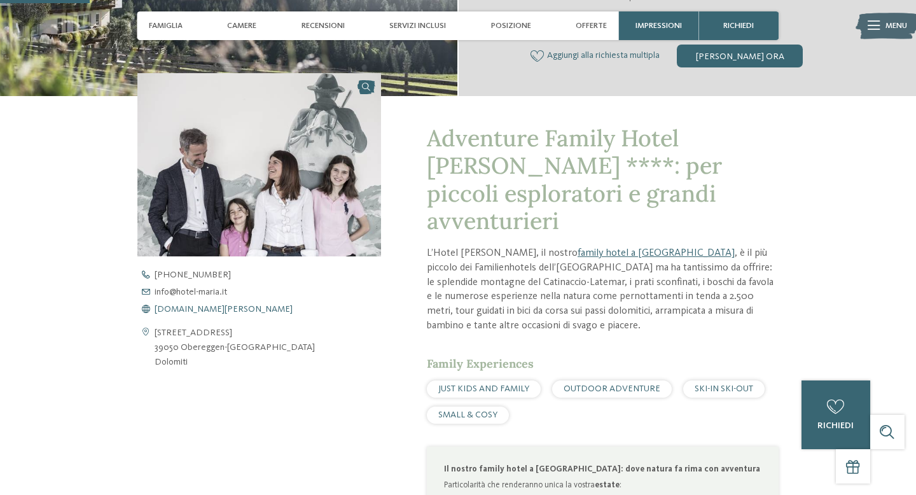
click at [211, 308] on span "www.hotel-maria.it" at bounding box center [224, 309] width 138 height 9
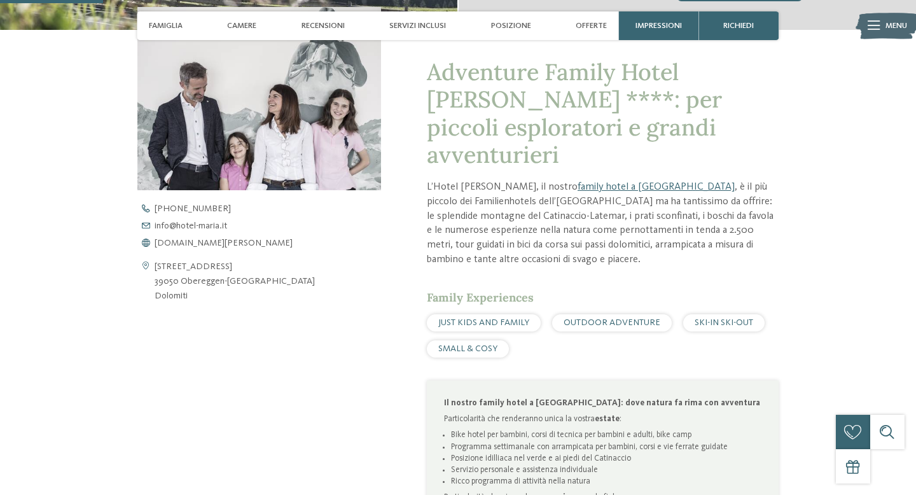
scroll to position [420, 0]
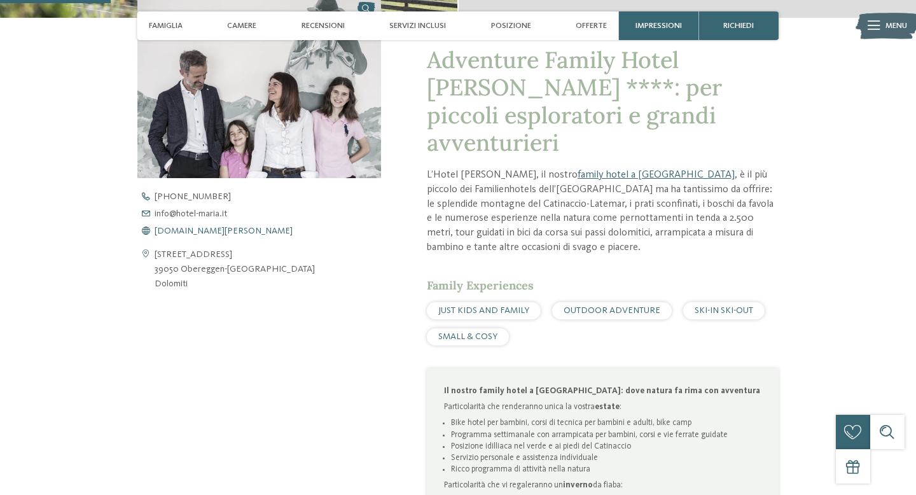
click at [185, 232] on span "www.hotel-maria.it" at bounding box center [224, 230] width 138 height 9
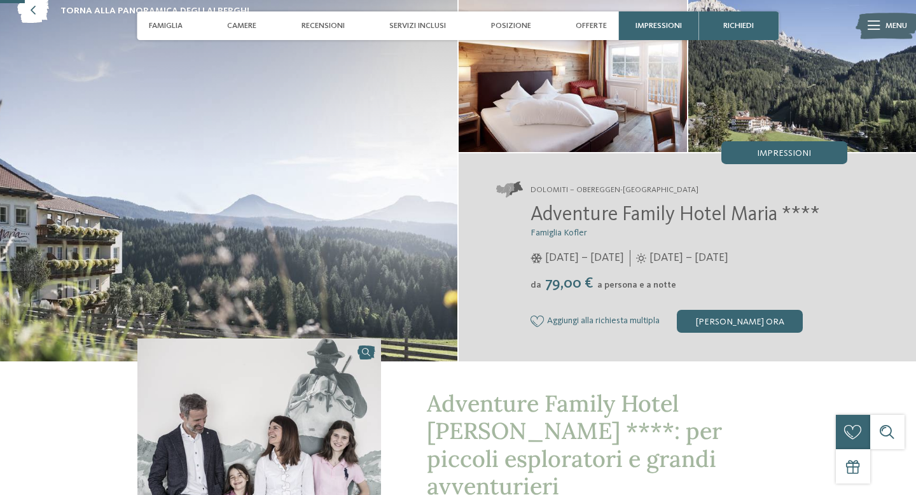
scroll to position [0, 0]
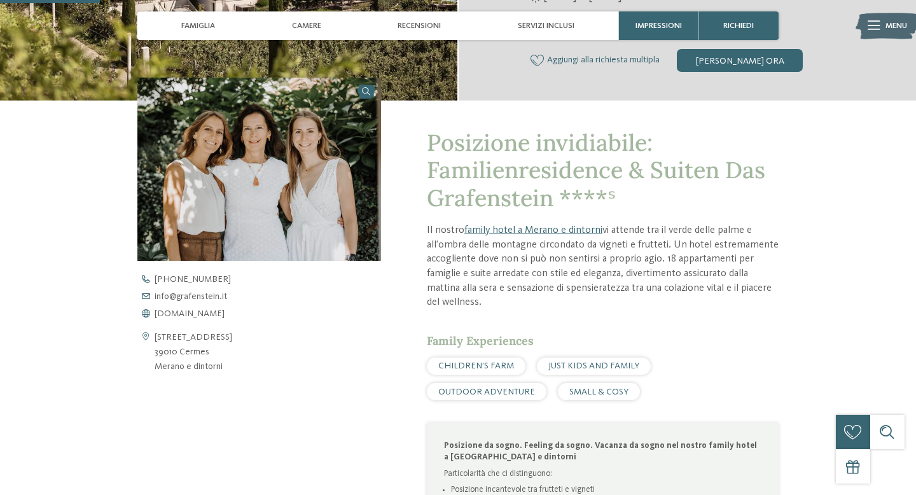
scroll to position [352, 0]
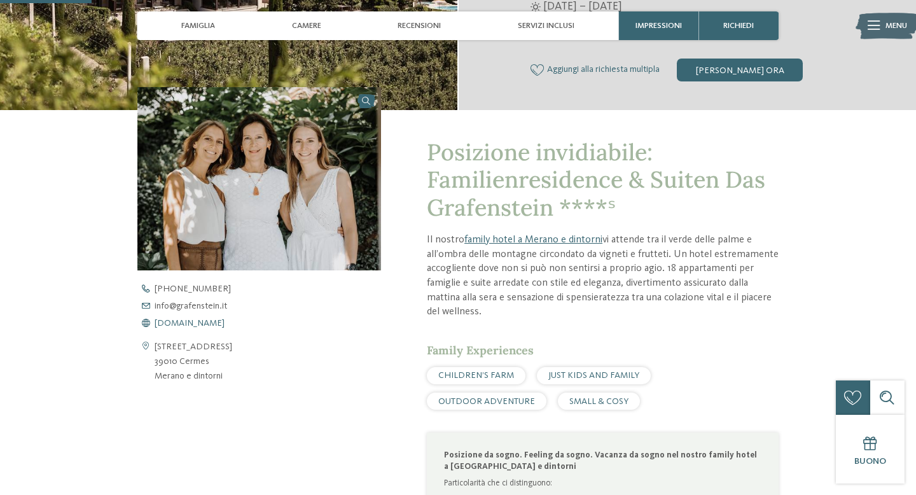
click at [165, 323] on span "[DOMAIN_NAME]" at bounding box center [190, 323] width 70 height 9
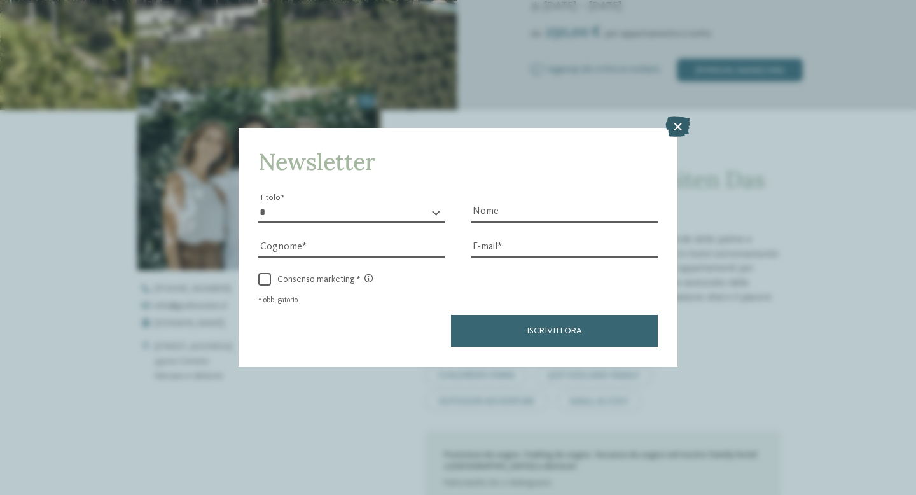
click at [674, 122] on icon at bounding box center [677, 127] width 25 height 20
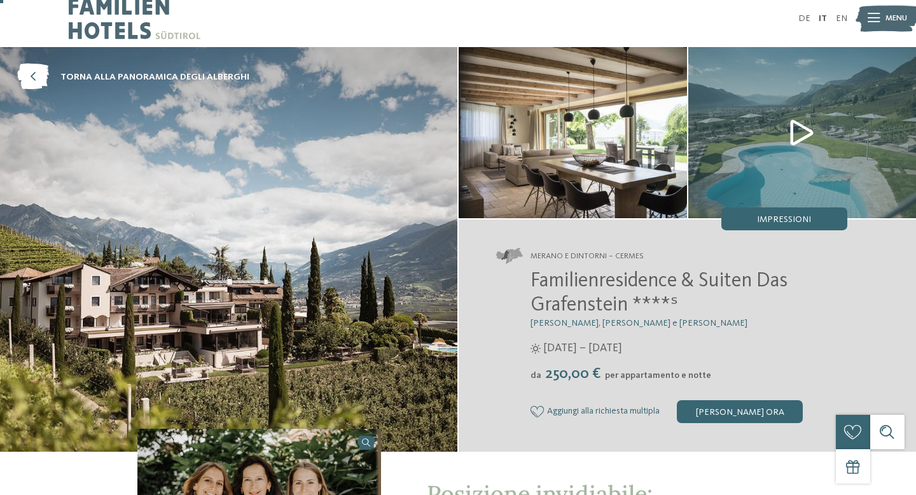
scroll to position [0, 0]
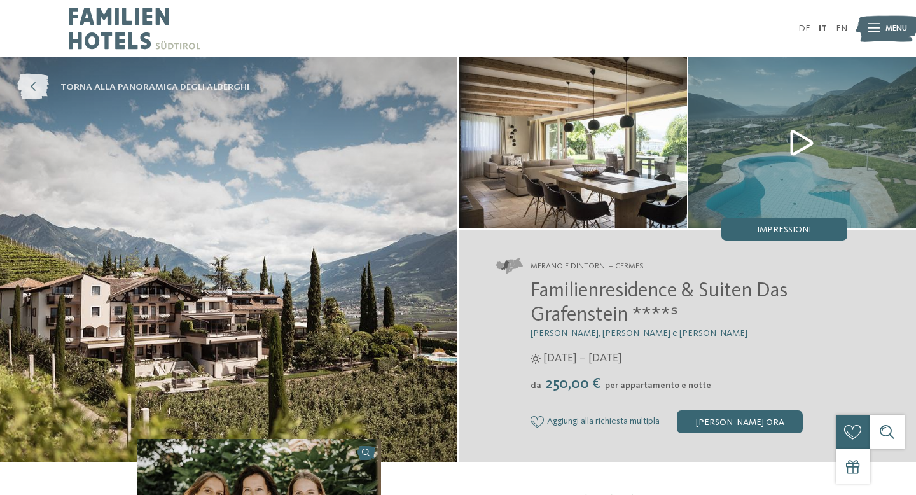
click at [39, 90] on icon at bounding box center [33, 87] width 32 height 26
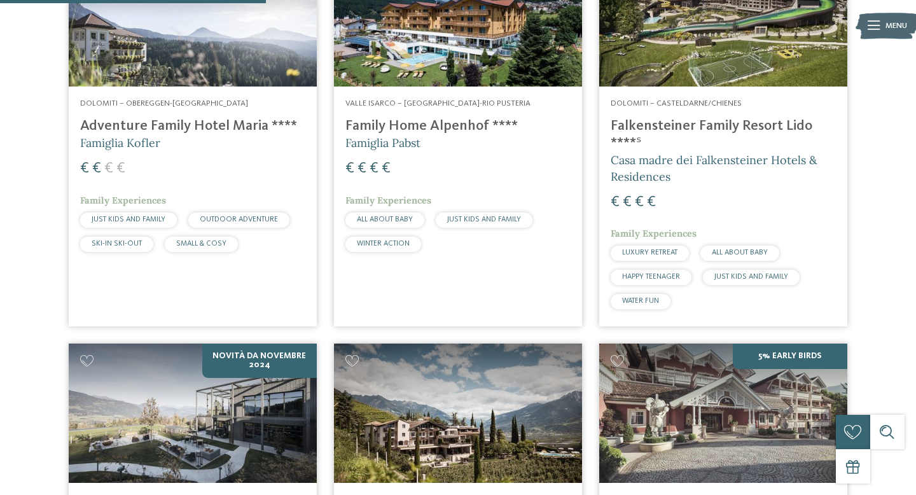
scroll to position [499, 0]
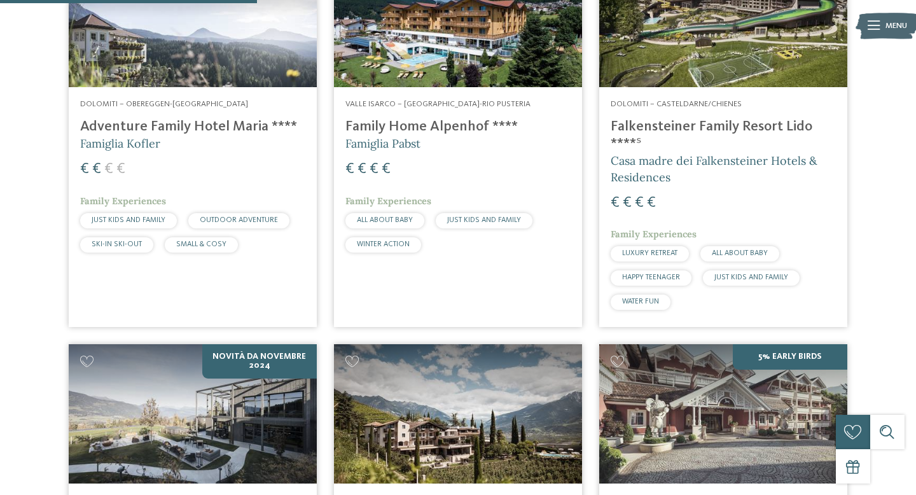
drag, startPoint x: 312, startPoint y: 128, endPoint x: 569, endPoint y: 11, distance: 282.4
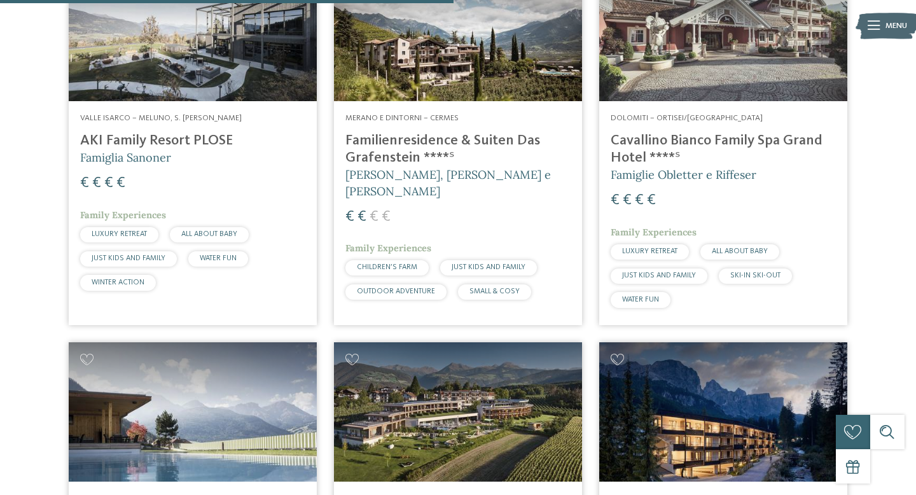
scroll to position [883, 0]
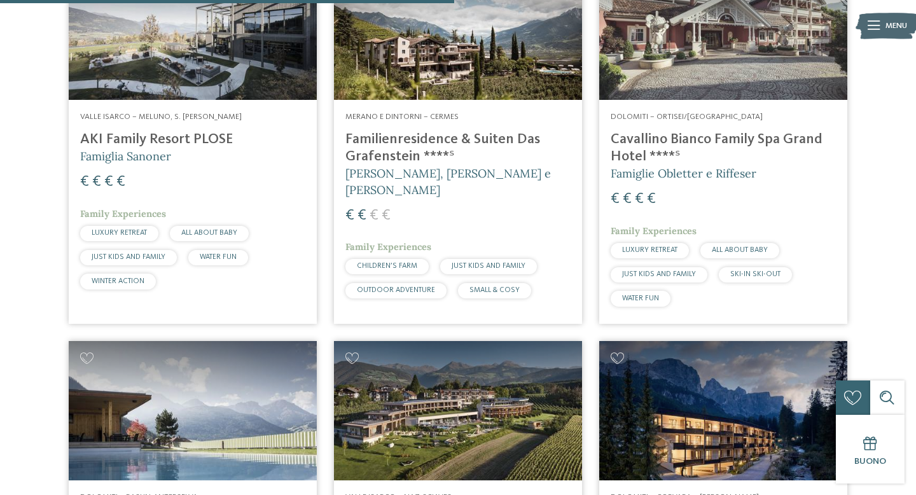
click at [360, 158] on h4 "Familienresidence & Suiten Das Grafenstein ****ˢ" at bounding box center [457, 148] width 225 height 34
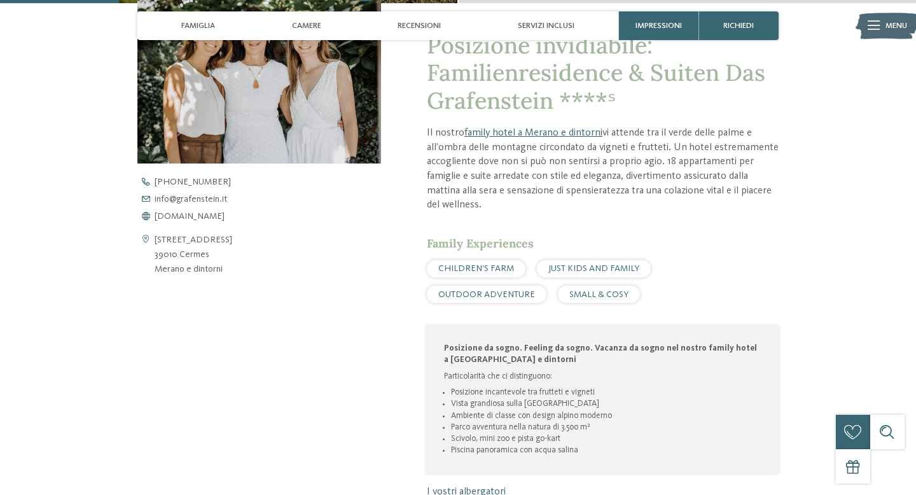
scroll to position [434, 0]
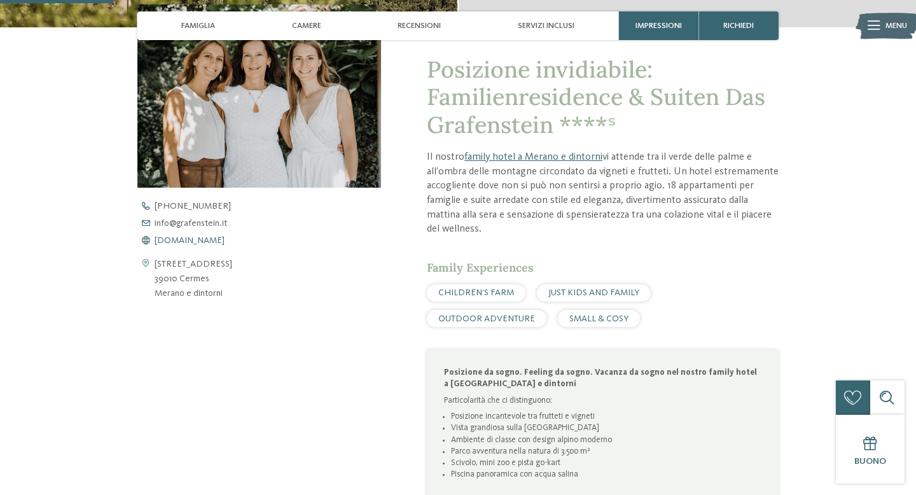
click at [177, 240] on span "www.grafenstein.it" at bounding box center [190, 240] width 70 height 9
